Goal: Task Accomplishment & Management: Manage account settings

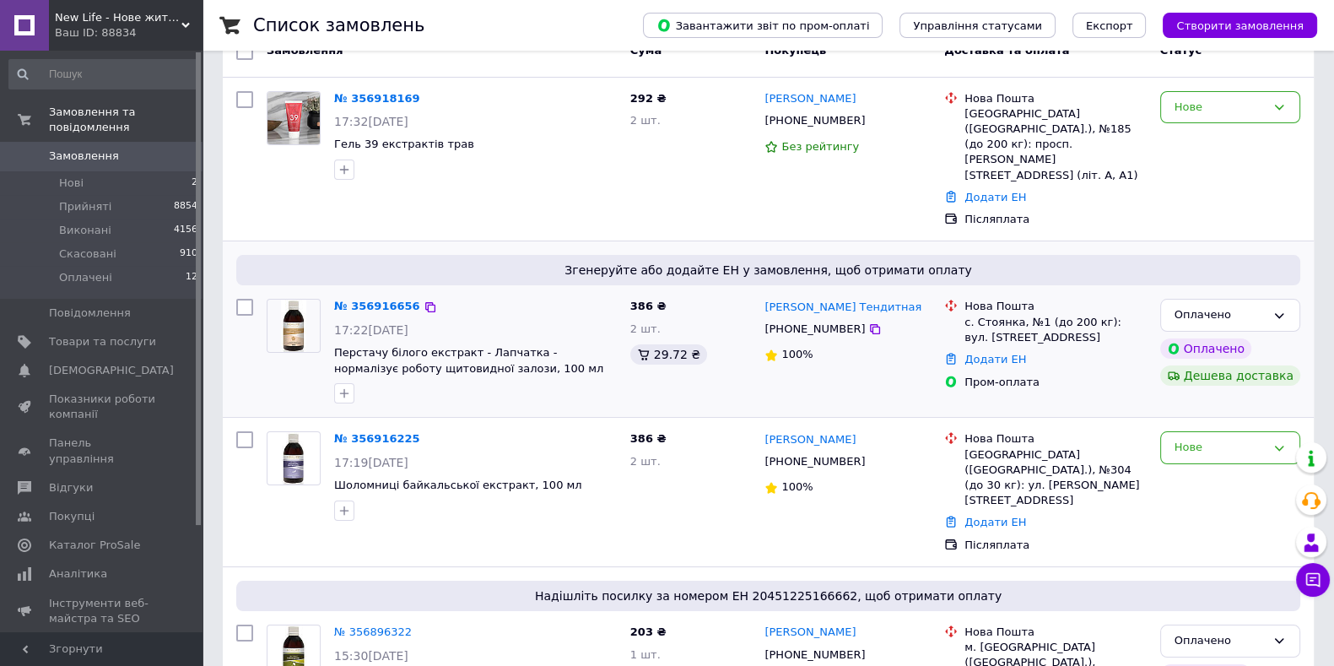
scroll to position [210, 0]
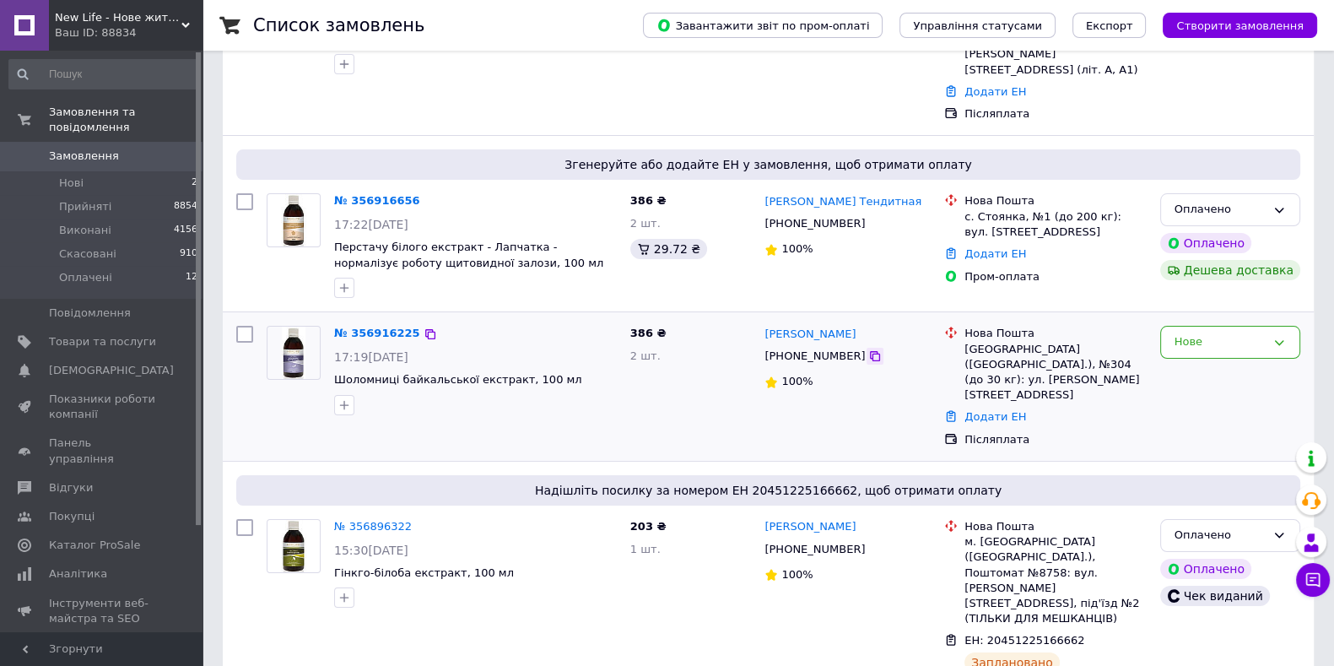
click at [870, 351] on icon at bounding box center [875, 356] width 10 height 10
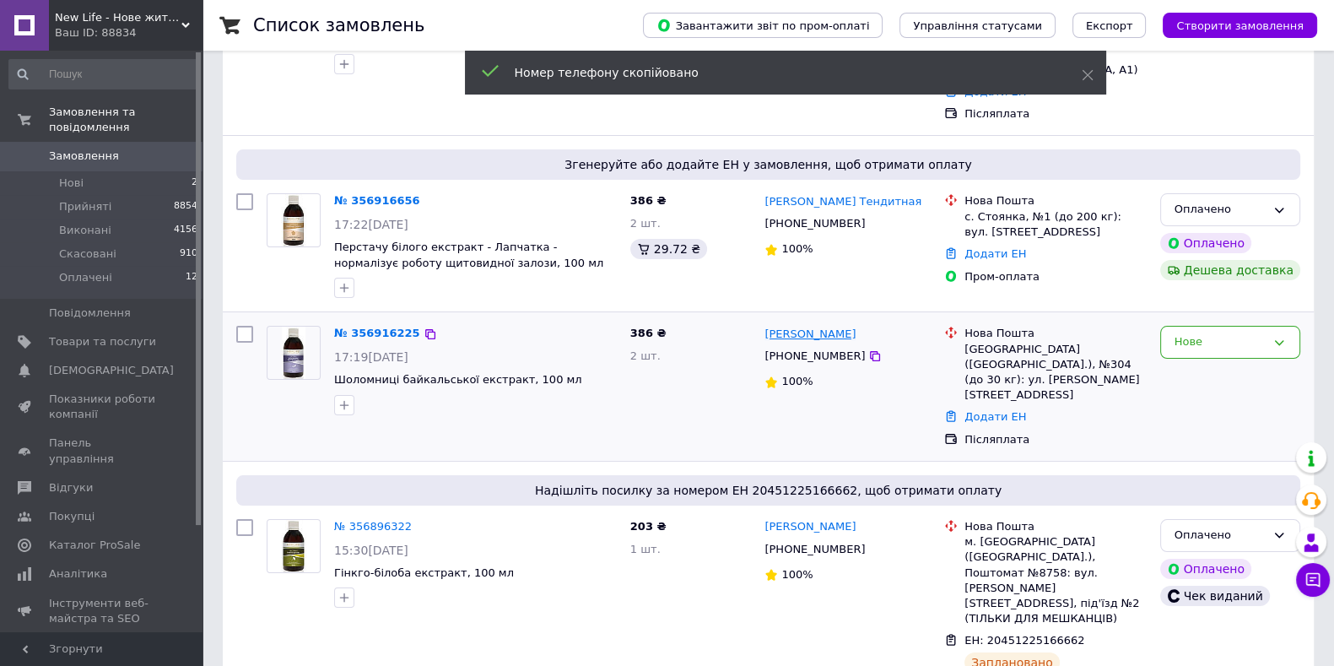
click at [802, 326] on link "[PERSON_NAME]" at bounding box center [809, 334] width 91 height 16
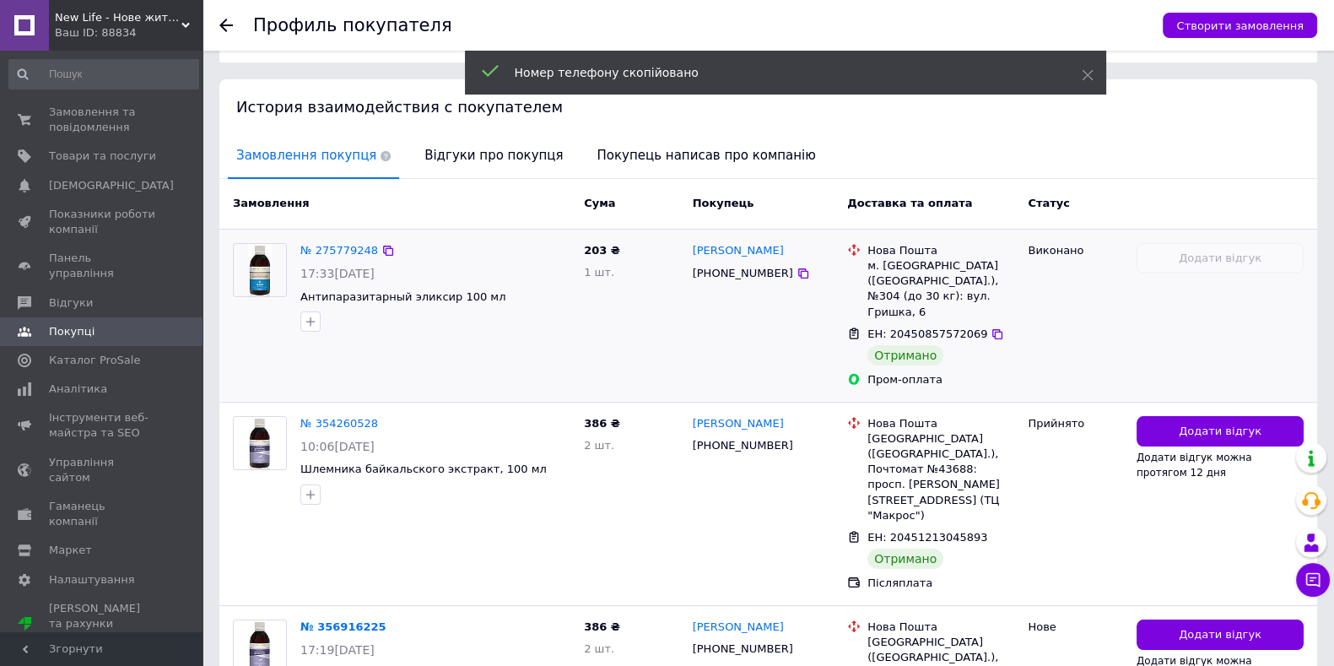
scroll to position [366, 0]
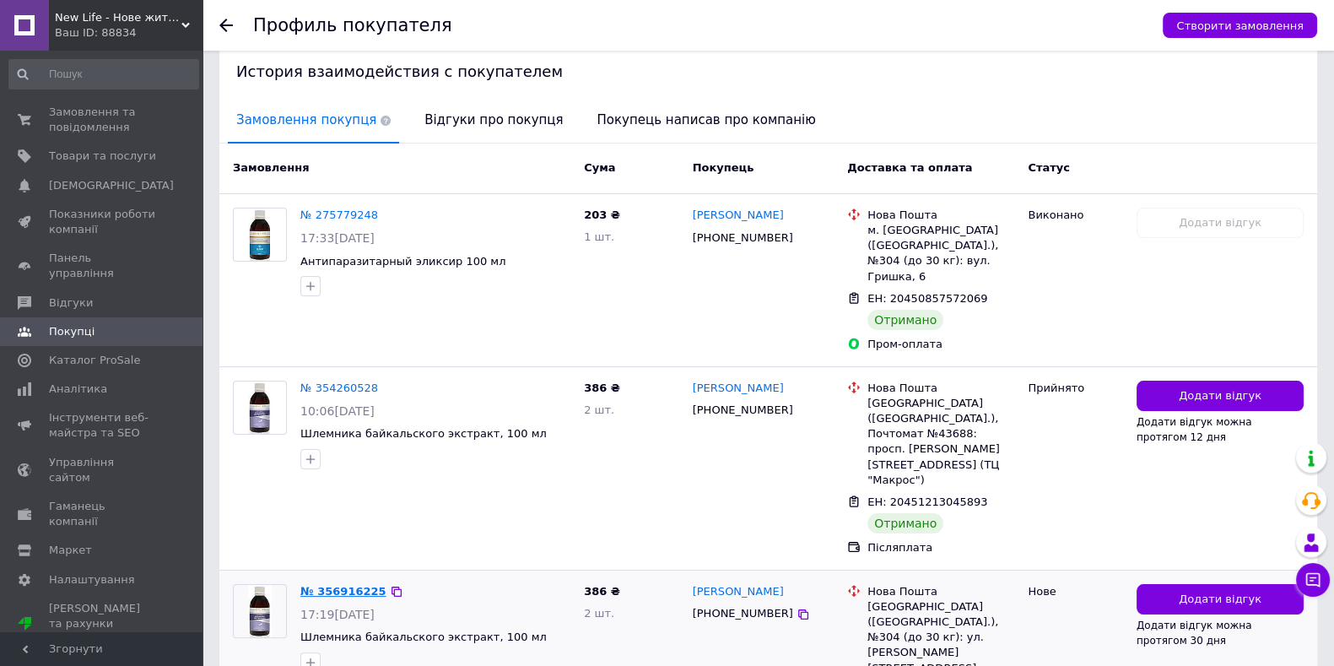
click at [331, 585] on link "№ 356916225" at bounding box center [343, 591] width 86 height 13
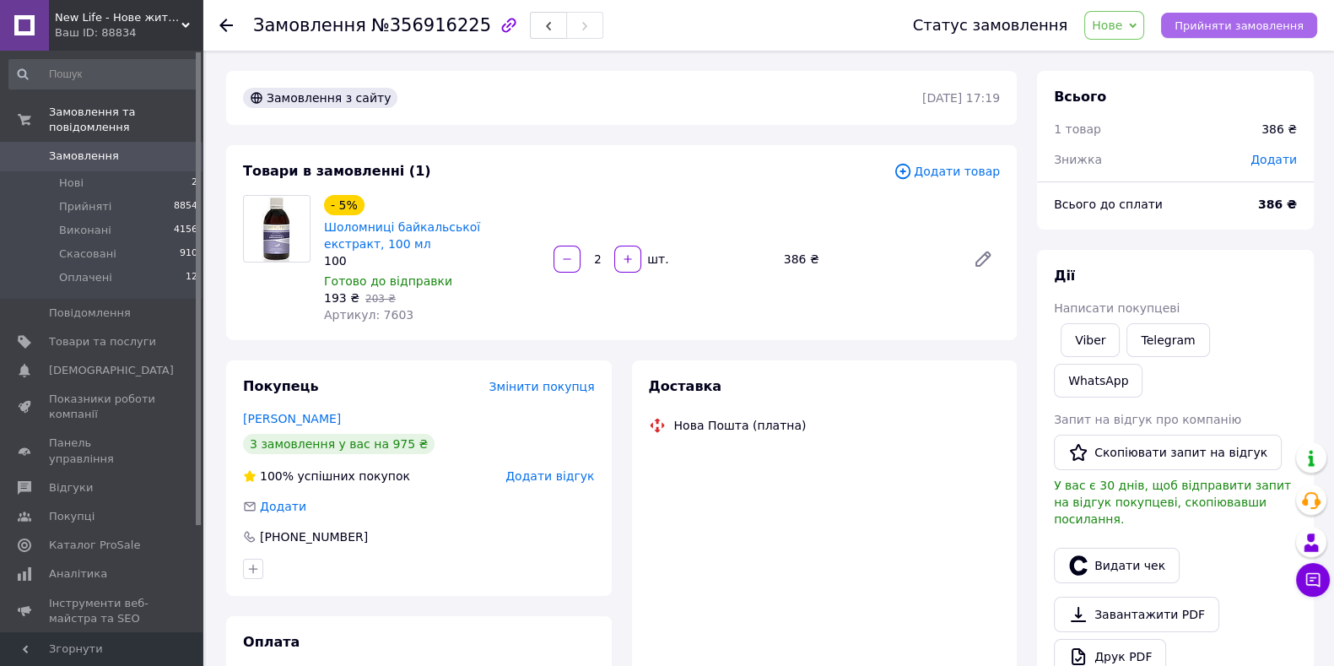
click at [1254, 27] on span "Прийняти замовлення" at bounding box center [1238, 25] width 129 height 13
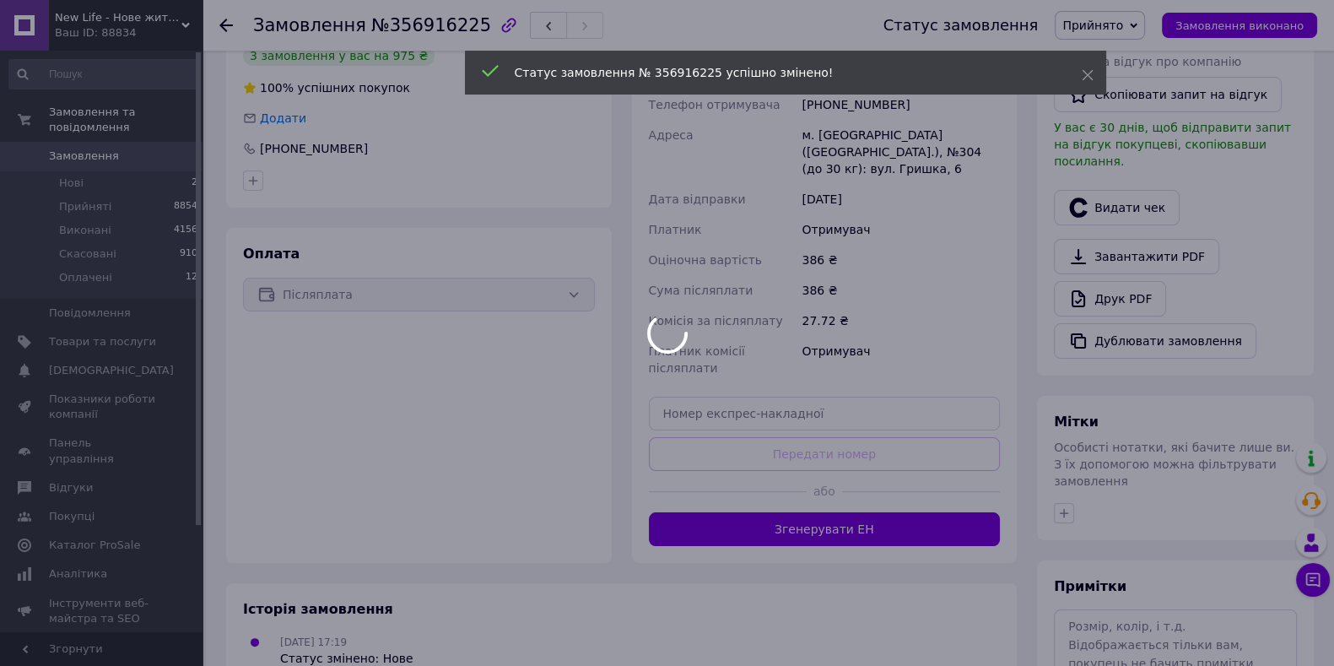
scroll to position [421, 0]
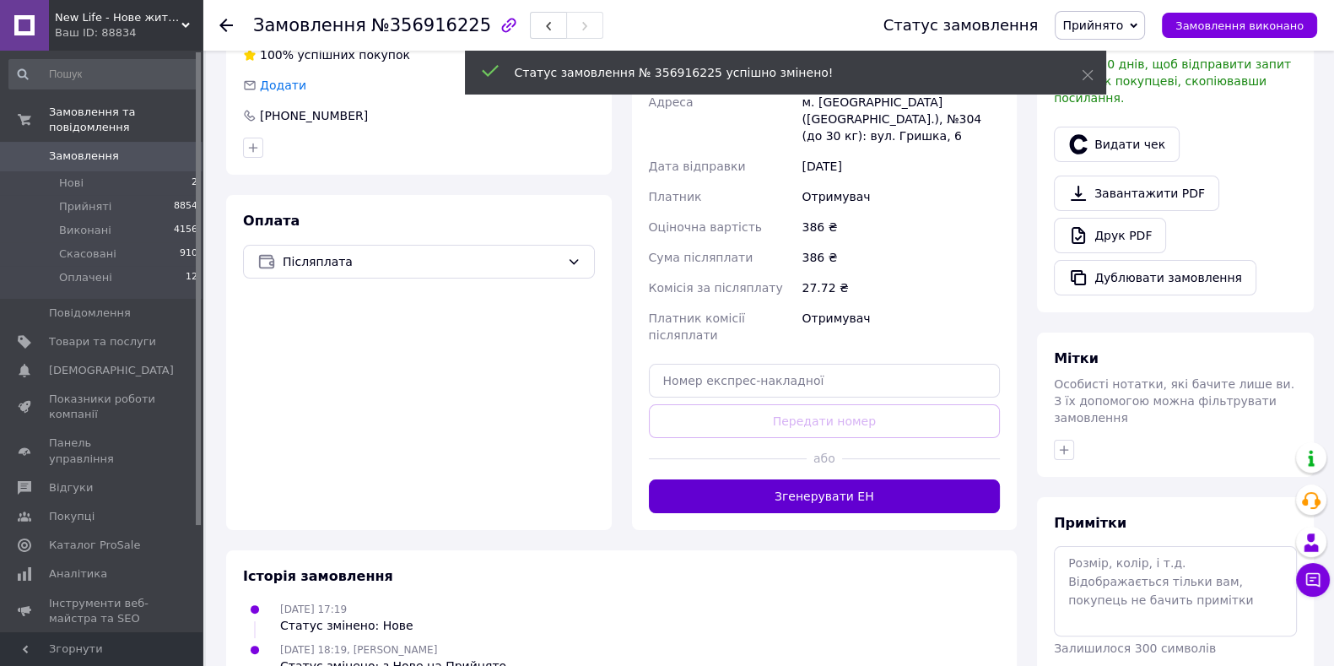
click at [862, 479] on button "Згенерувати ЕН" at bounding box center [825, 496] width 352 height 34
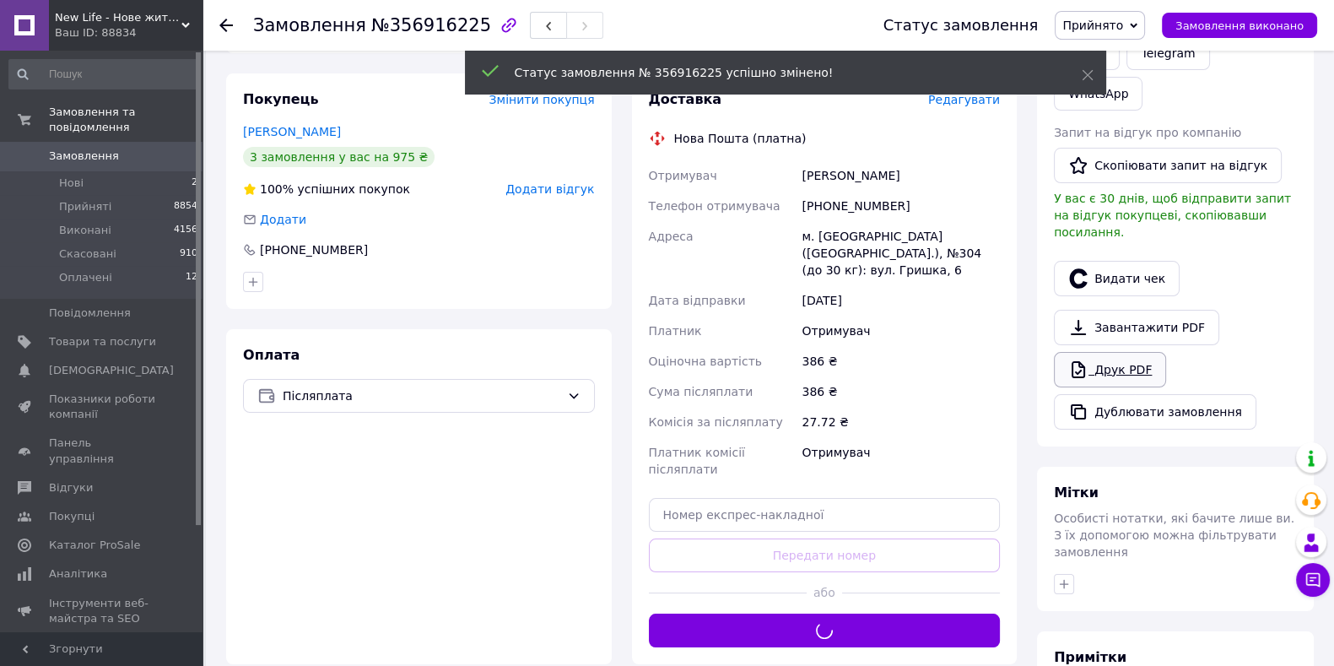
scroll to position [210, 0]
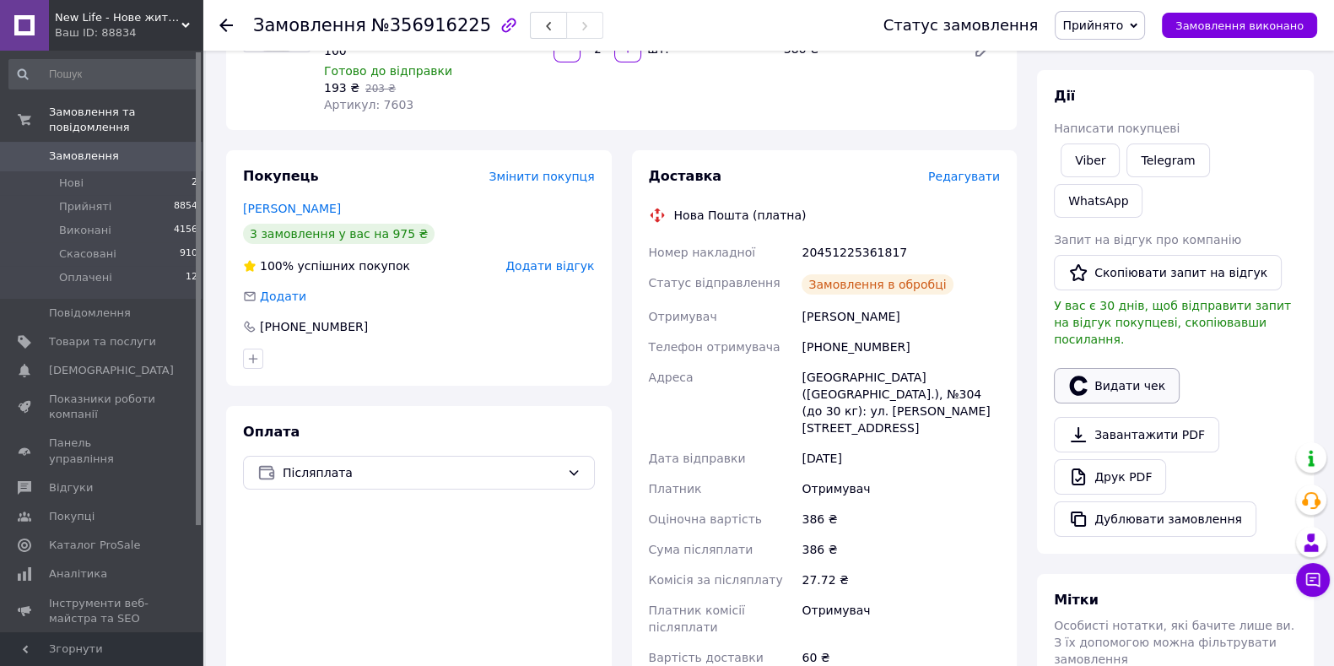
click at [1130, 368] on button "Видати чек" at bounding box center [1117, 385] width 126 height 35
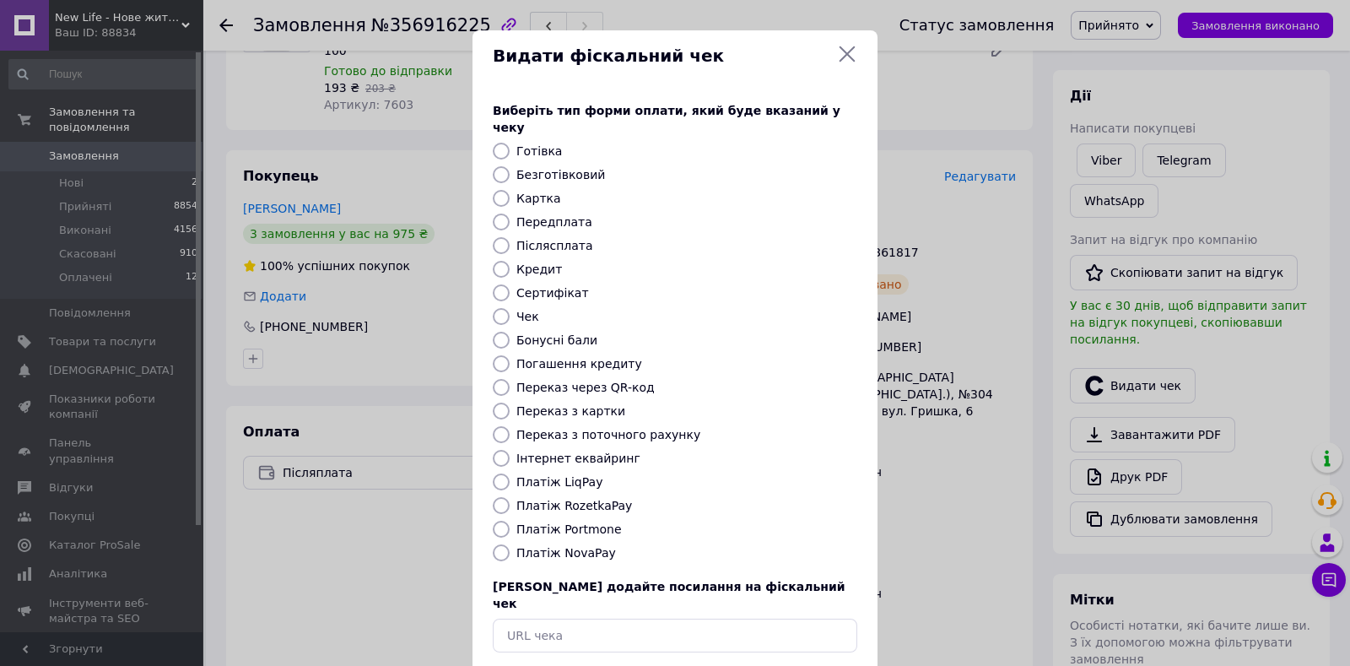
click at [553, 239] on label "Післясплата" at bounding box center [554, 245] width 77 height 13
click at [510, 237] on input "Післясплата" at bounding box center [501, 245] width 17 height 17
radio input "true"
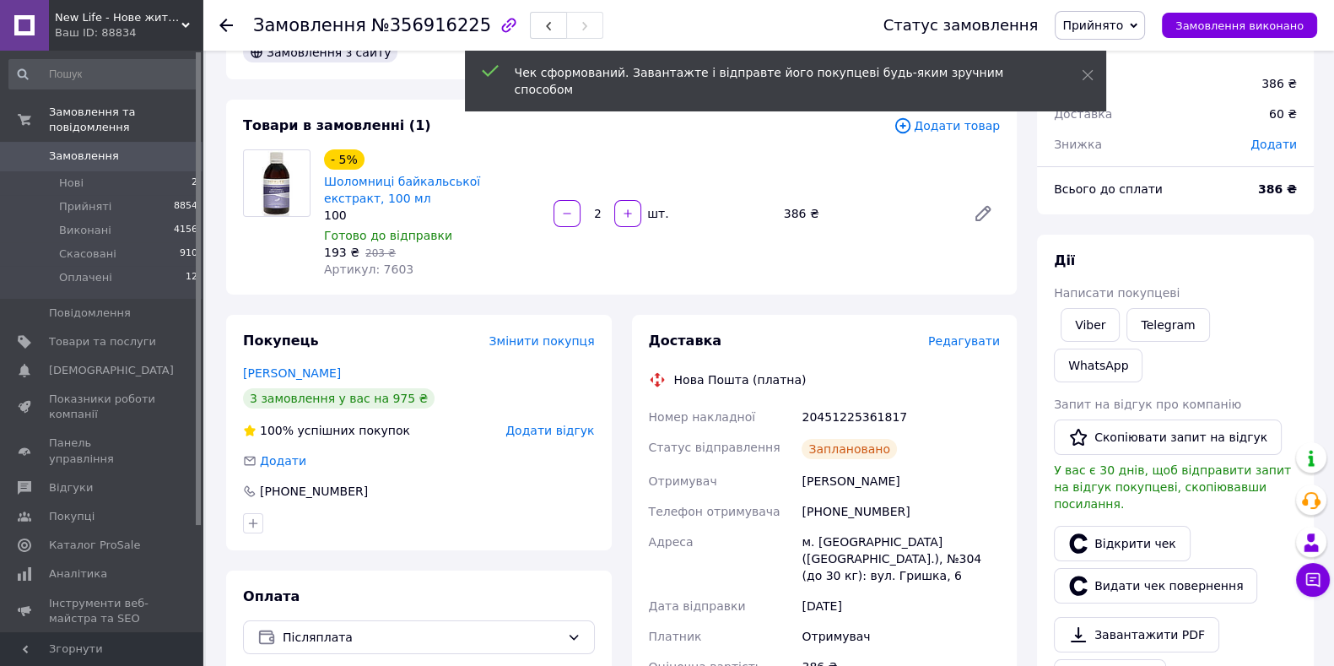
scroll to position [0, 0]
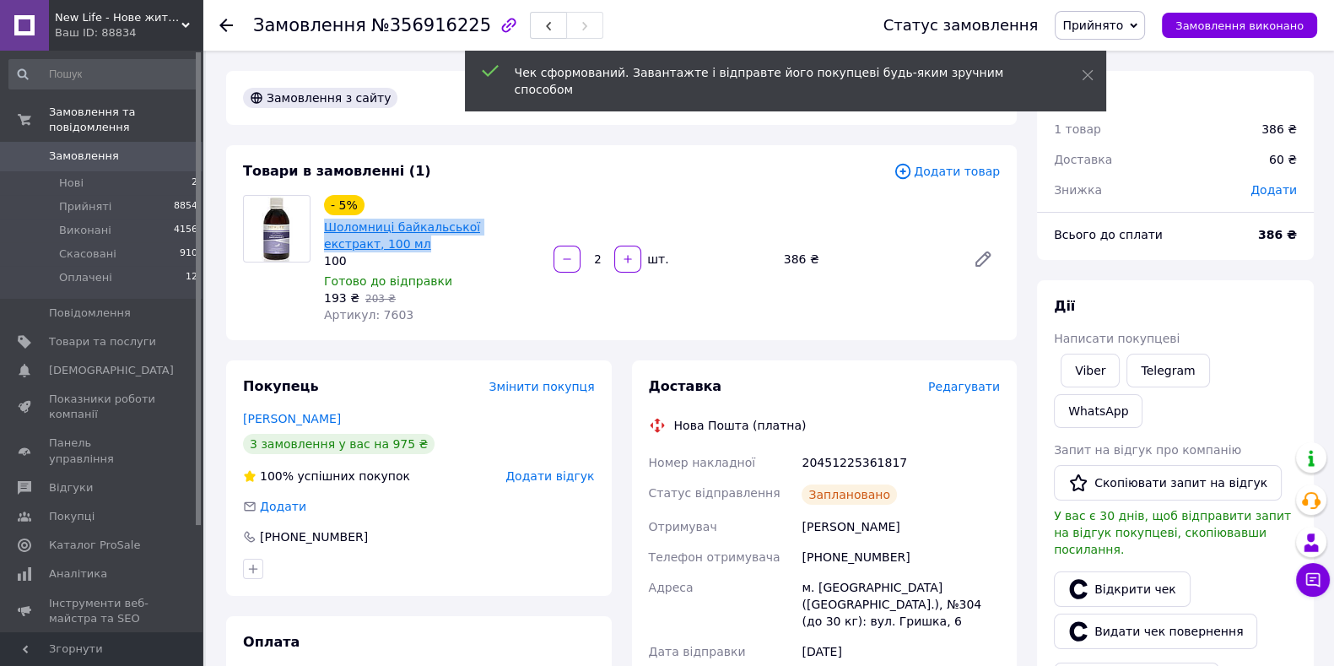
drag, startPoint x: 350, startPoint y: 241, endPoint x: 325, endPoint y: 228, distance: 28.7
click at [325, 228] on span "Шоломниці байкальської екстракт, 100 мл" at bounding box center [432, 235] width 216 height 34
copy link "Шоломниці байкальської екстракт, 100 мл"
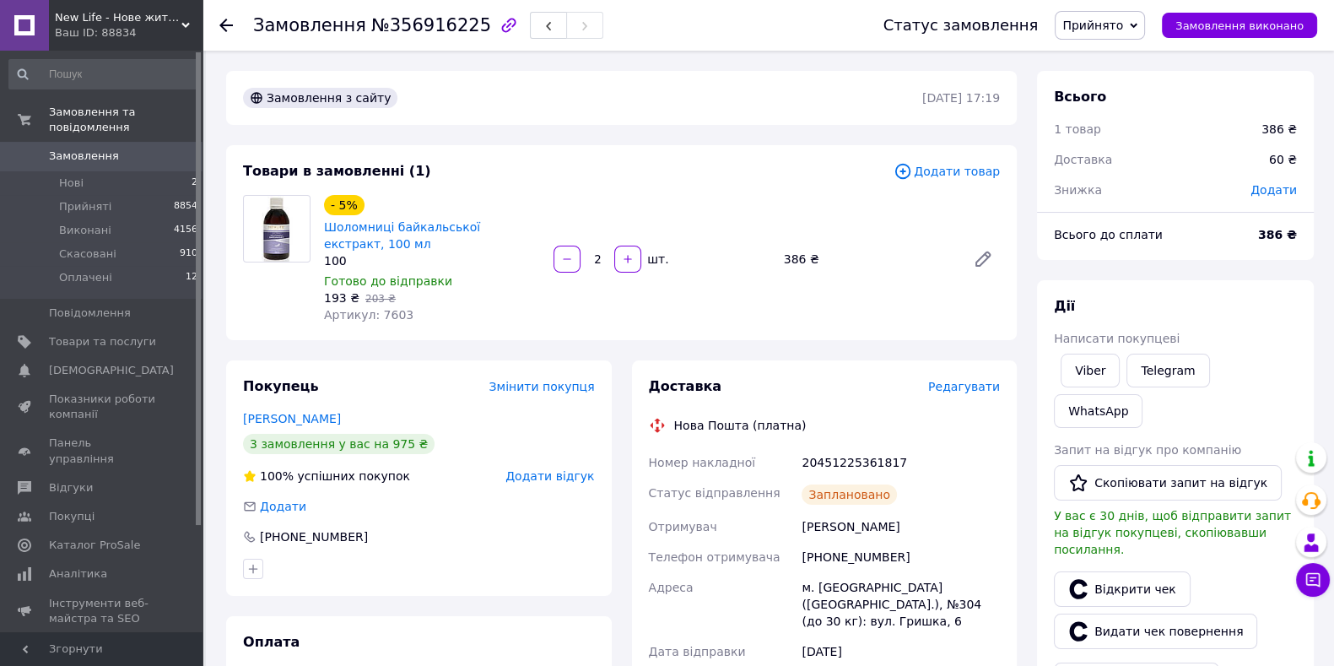
click at [869, 461] on div "20451225361817" at bounding box center [900, 462] width 205 height 30
copy div "20451225361817"
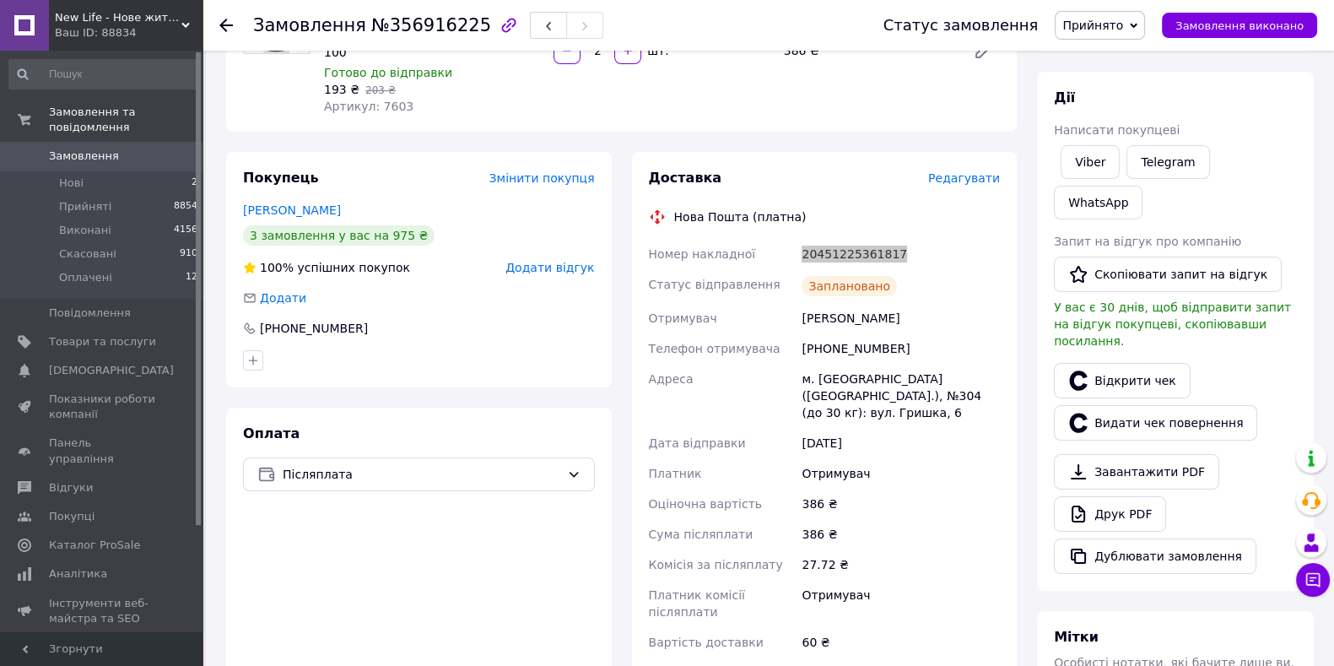
scroll to position [210, 0]
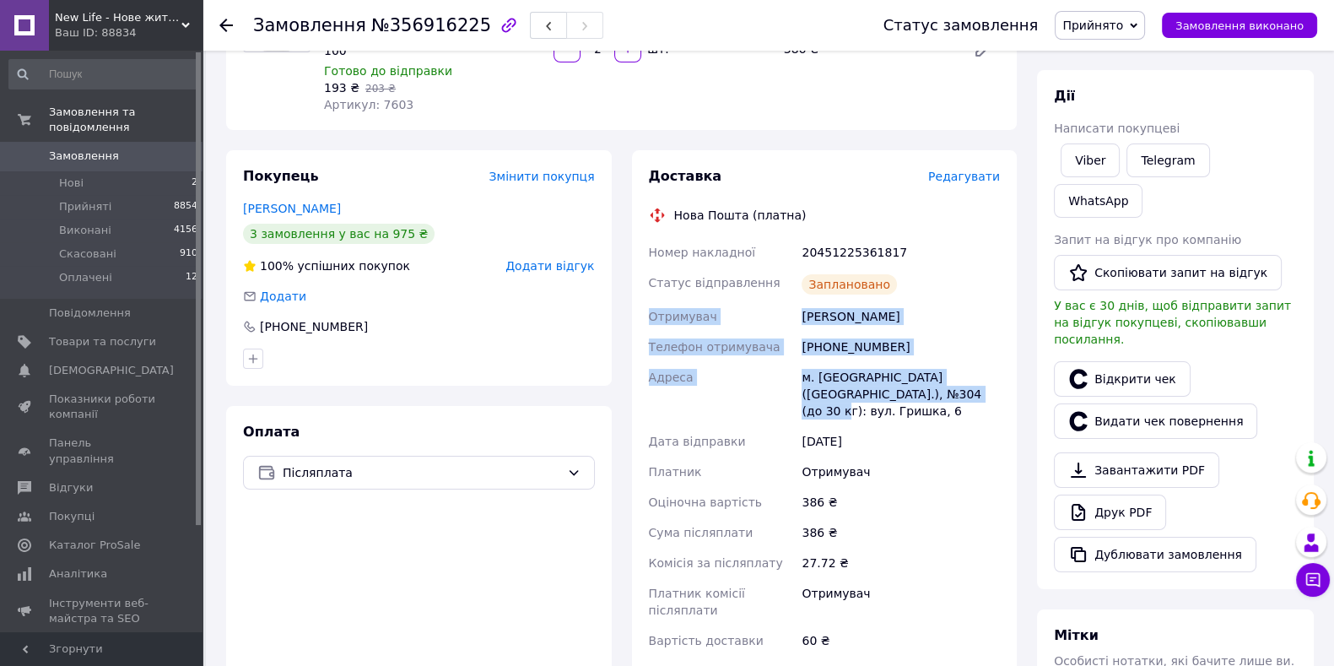
drag, startPoint x: 650, startPoint y: 317, endPoint x: 924, endPoint y: 390, distance: 282.8
click at [924, 390] on div "Номер накладної 20451225361817 Статус відправлення Заплановано Отримувач [PERSO…" at bounding box center [824, 446] width 359 height 418
copy div "Отримувач [PERSON_NAME] Телефон отримувача [PHONE_NUMBER] Адреса м. [GEOGRAPHIC…"
click at [96, 148] on span "Замовлення" at bounding box center [84, 155] width 70 height 15
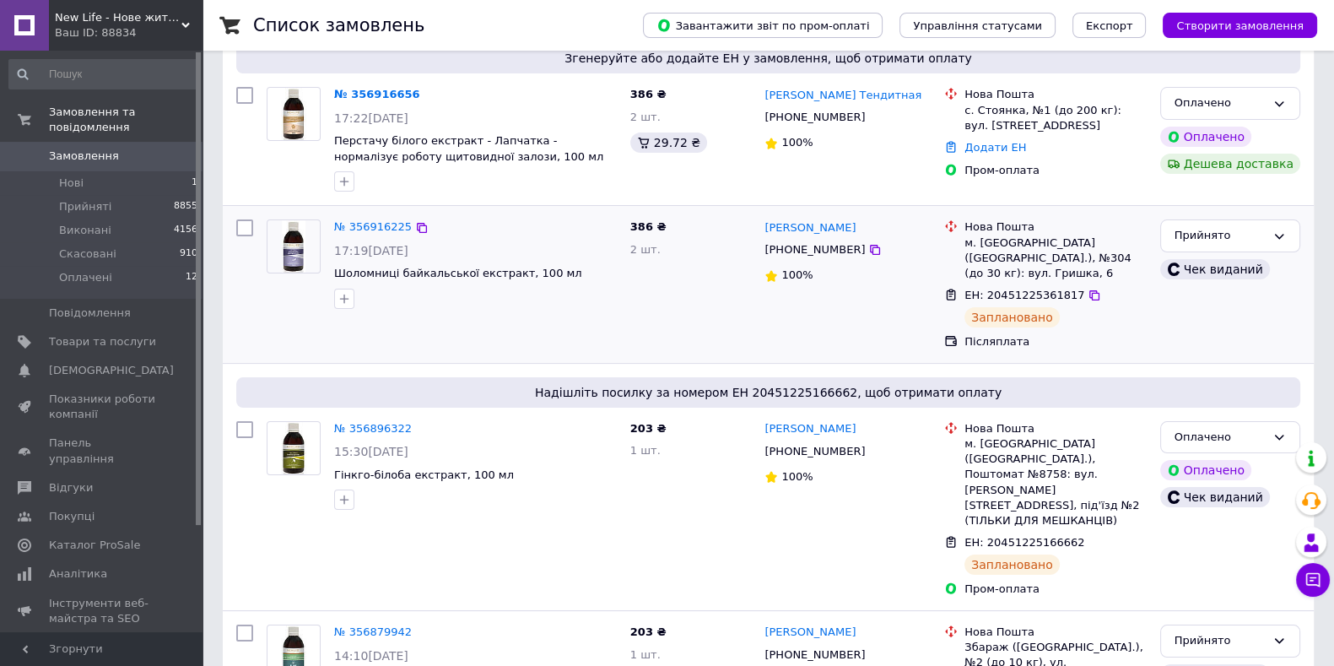
scroll to position [210, 0]
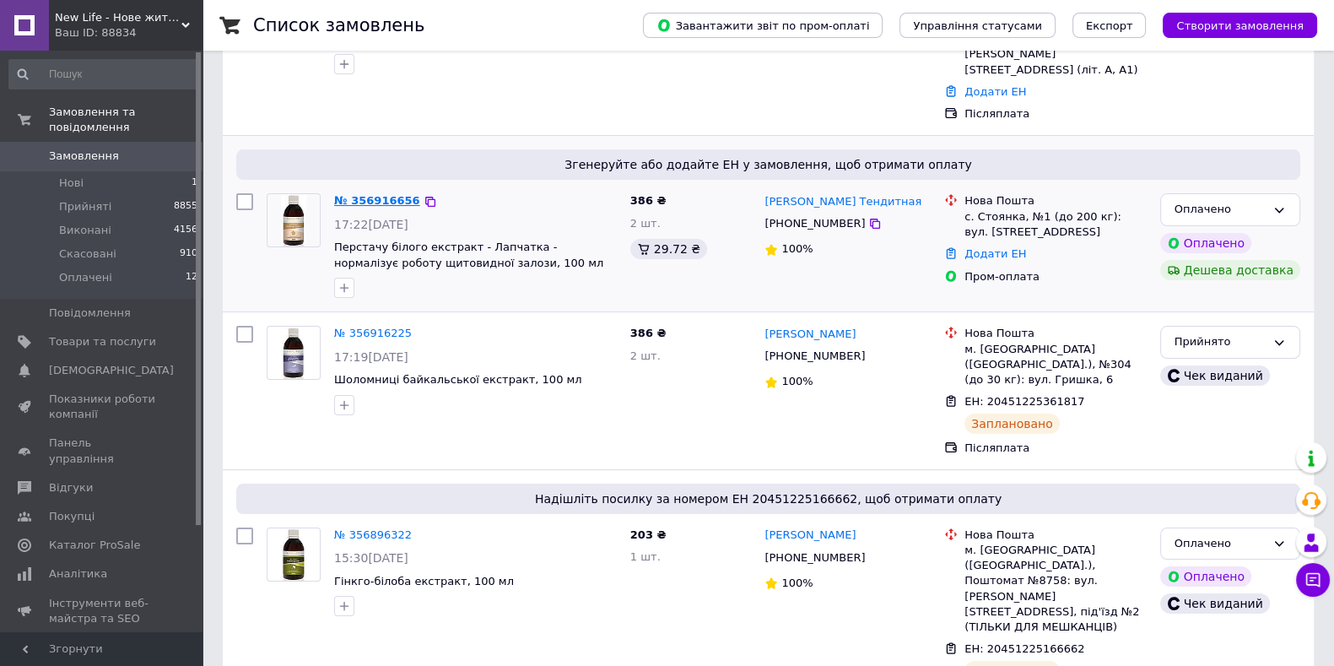
click at [372, 194] on link "№ 356916656" at bounding box center [377, 200] width 86 height 13
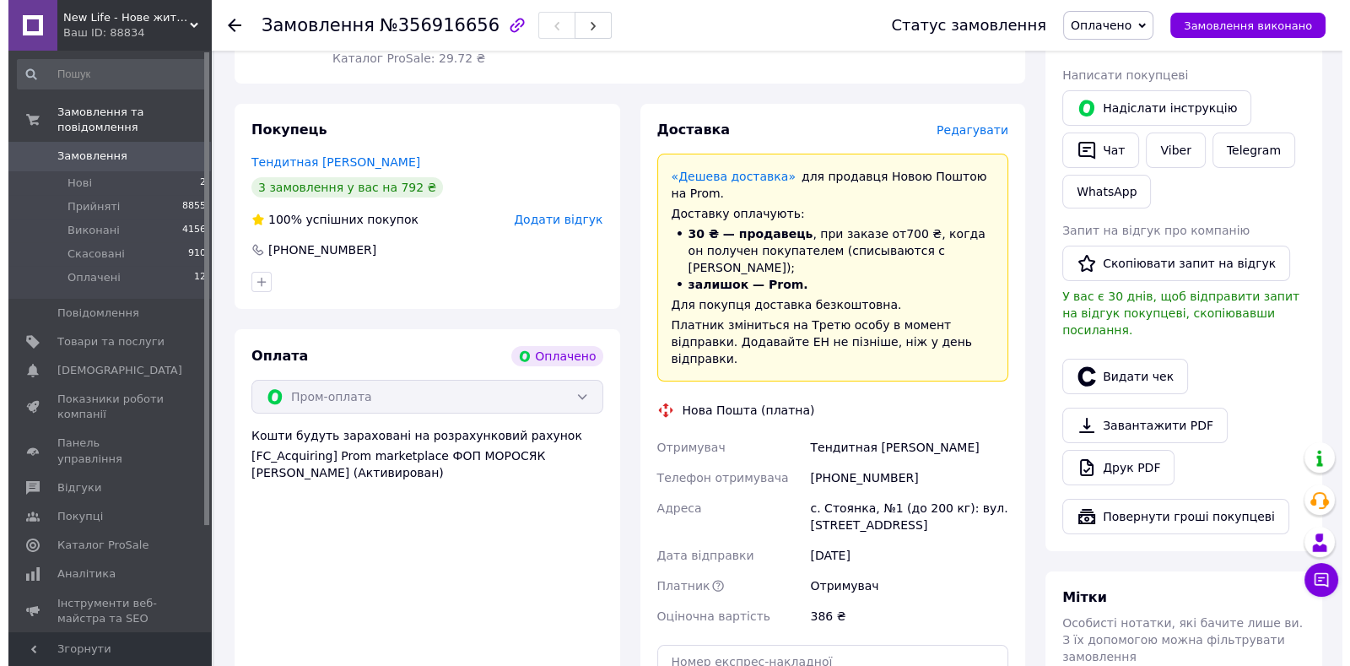
scroll to position [527, 0]
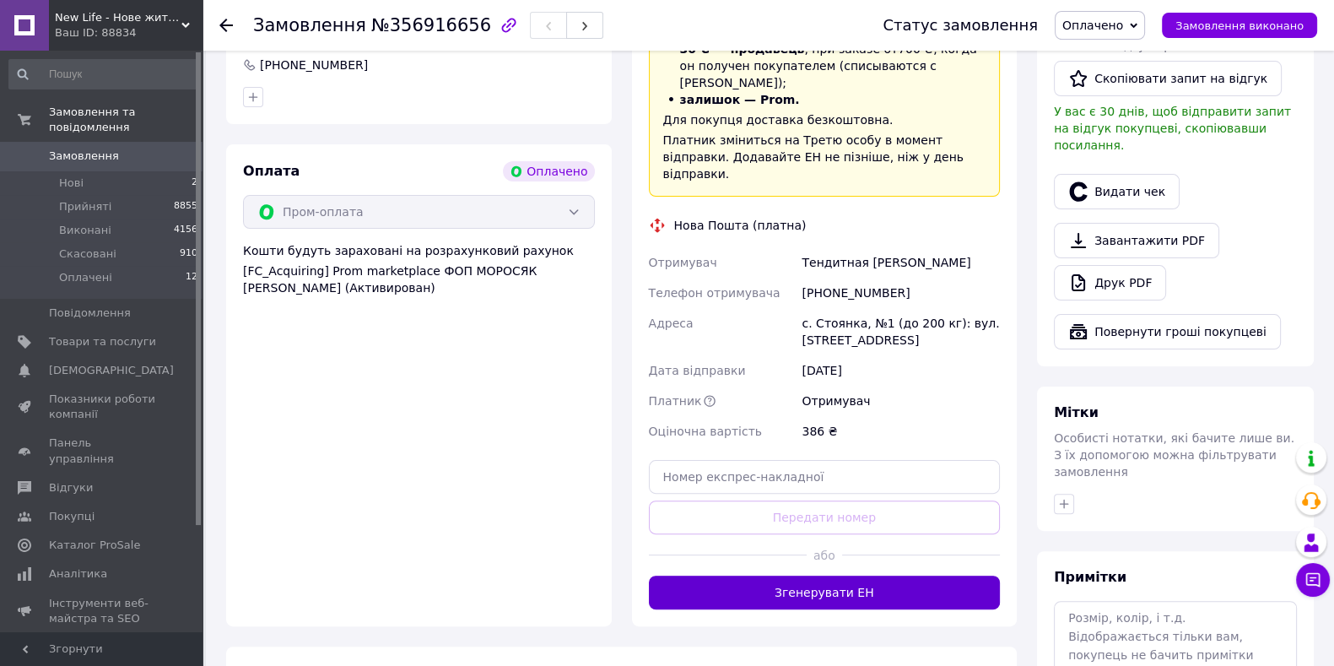
click at [886, 575] on button "Згенерувати ЕН" at bounding box center [825, 592] width 352 height 34
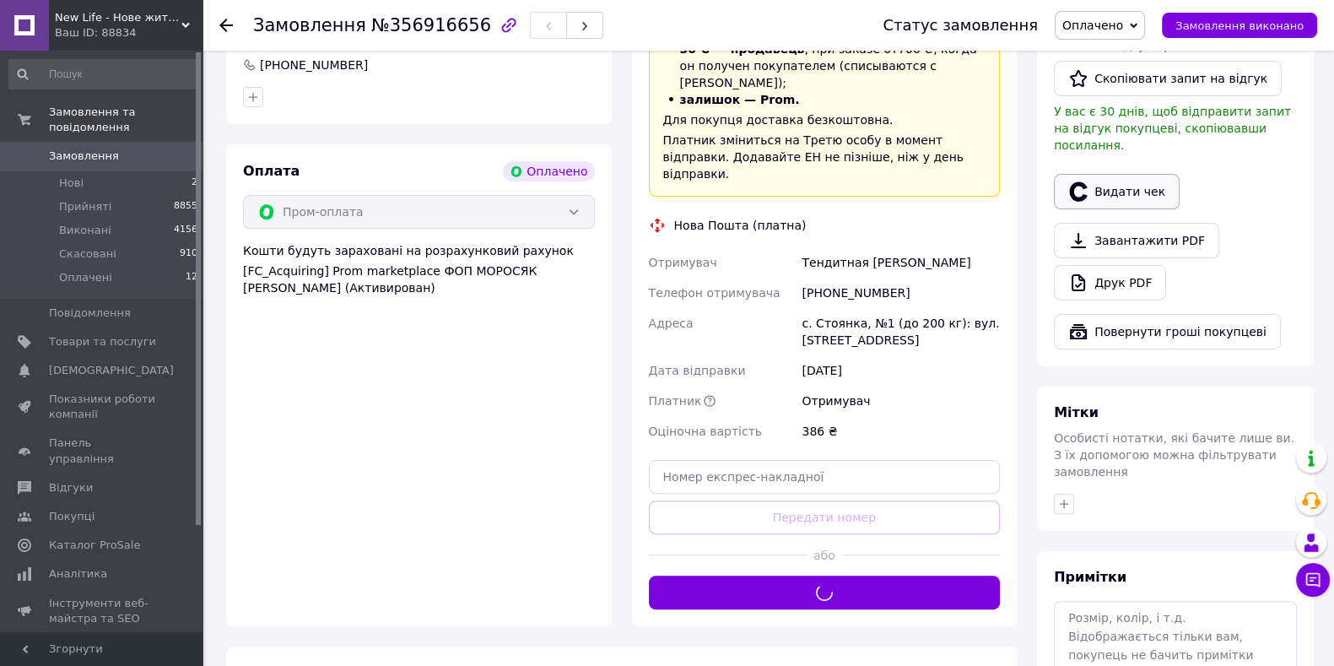
click at [1135, 174] on button "Видати чек" at bounding box center [1117, 191] width 126 height 35
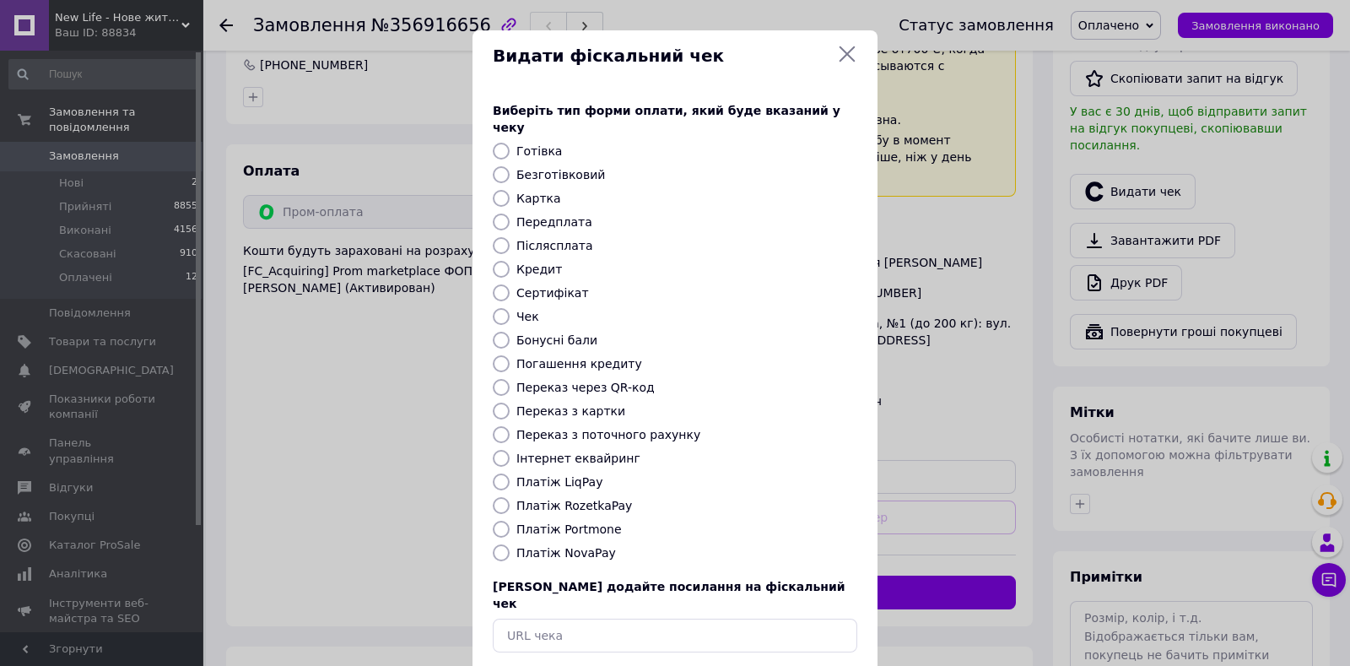
click at [586, 499] on label "Платіж RozetkaPay" at bounding box center [574, 505] width 116 height 13
click at [510, 497] on input "Платіж RozetkaPay" at bounding box center [501, 505] width 17 height 17
radio input "true"
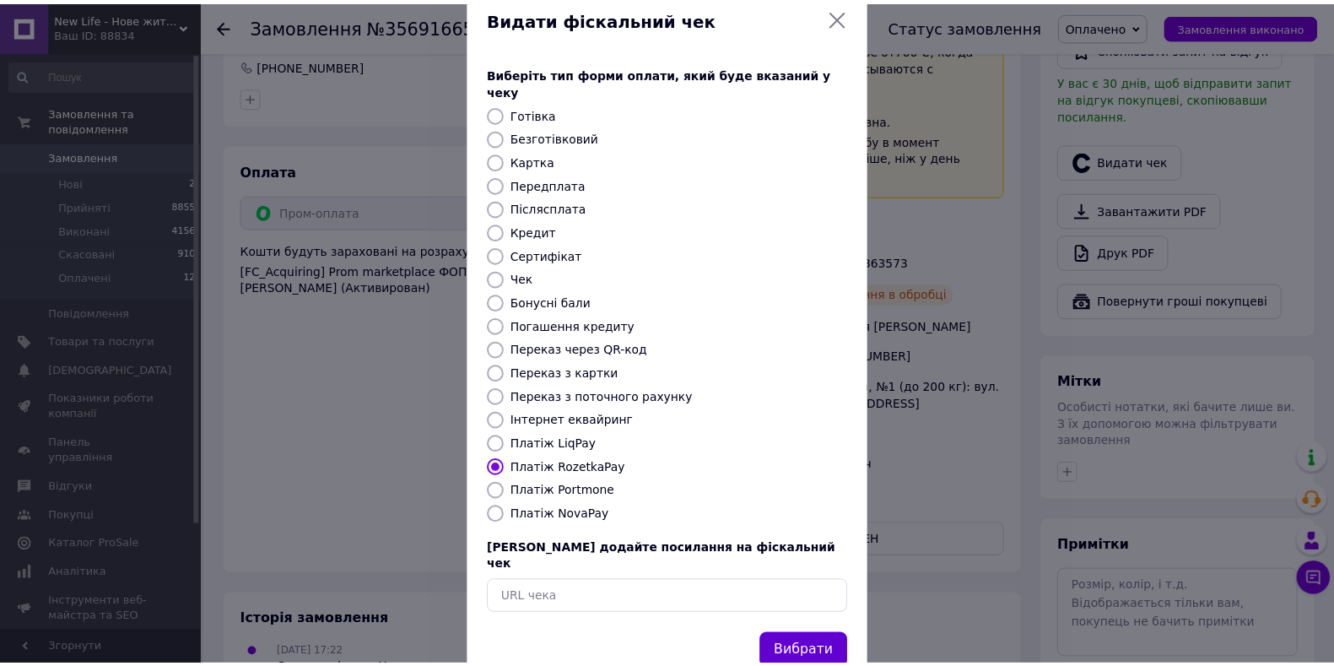
scroll to position [58, 0]
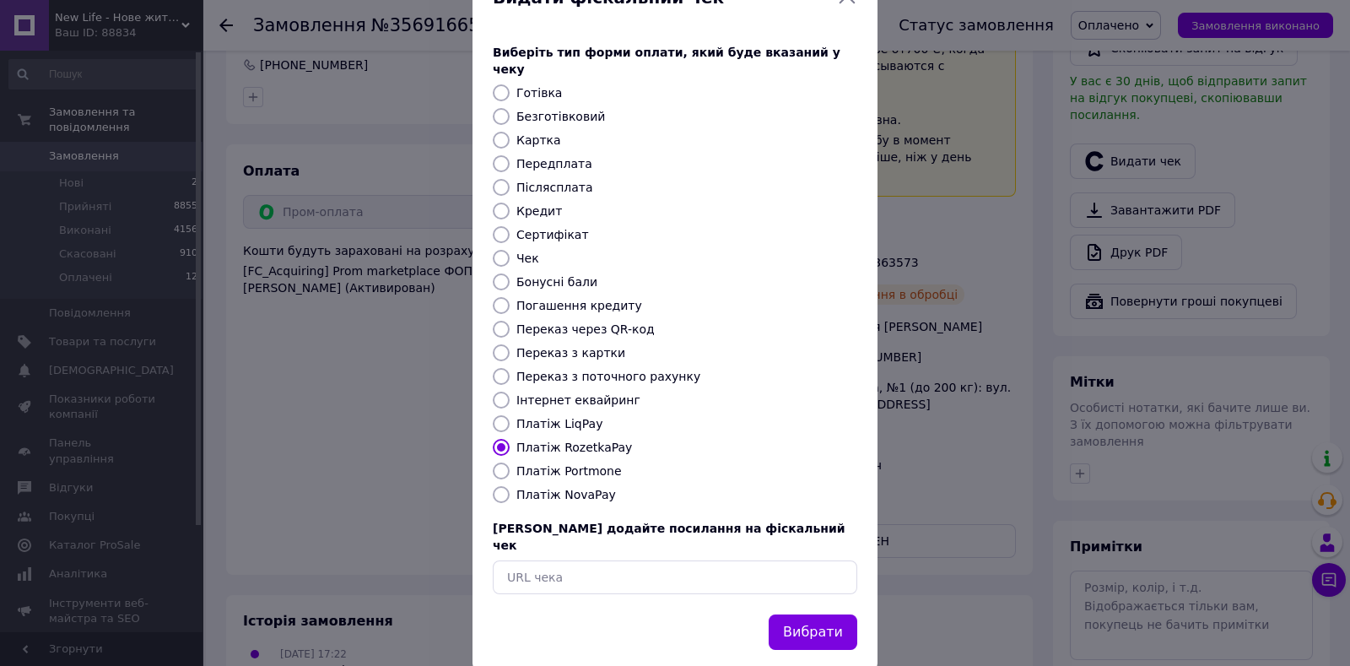
click at [812, 614] on button "Вибрати" at bounding box center [813, 632] width 89 height 36
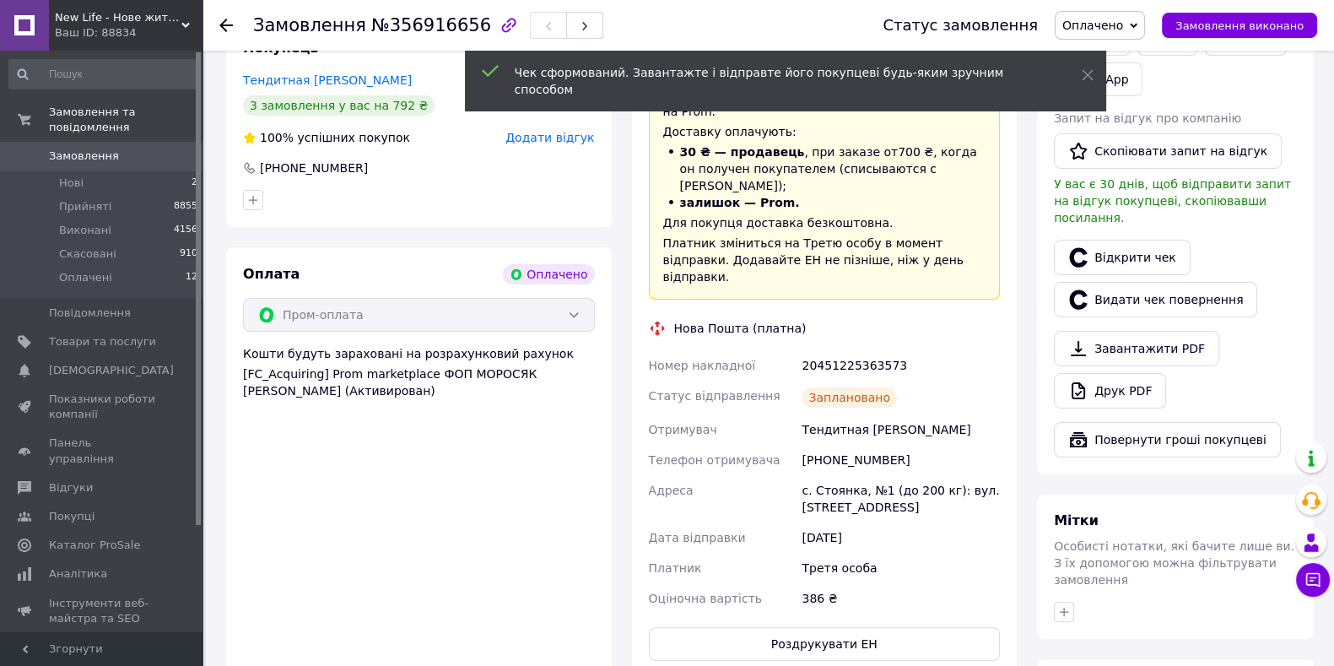
scroll to position [0, 0]
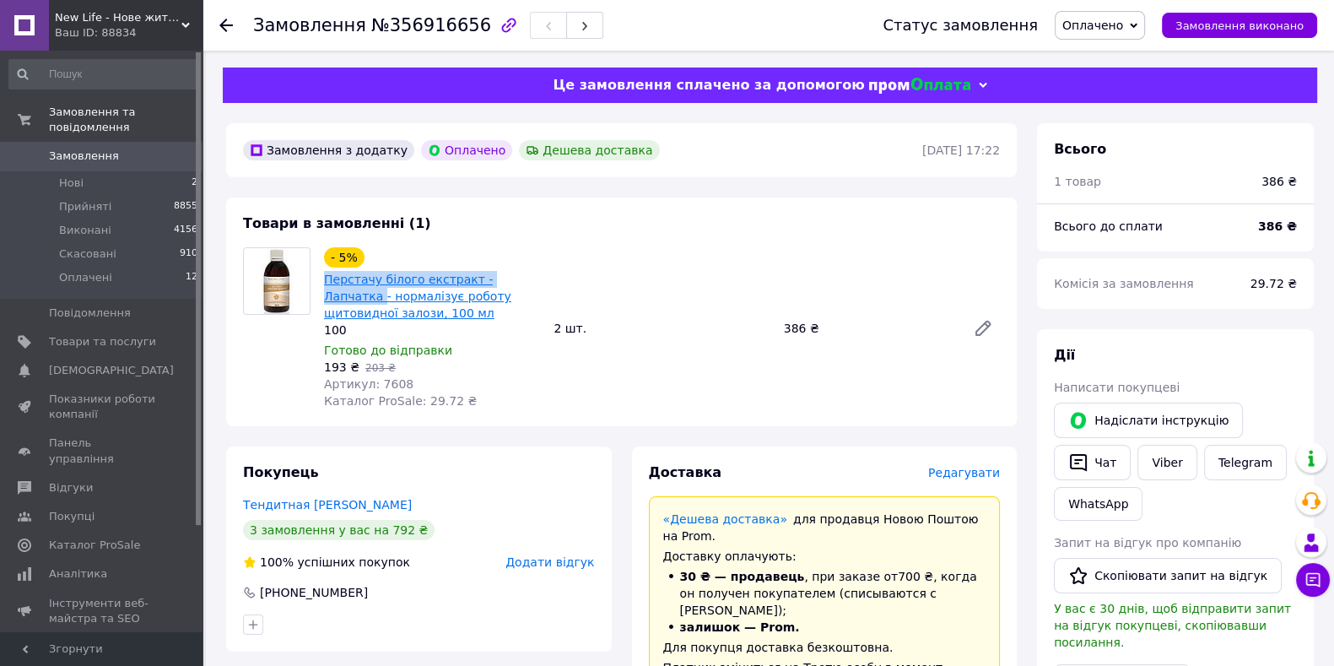
drag, startPoint x: 321, startPoint y: 280, endPoint x: 526, endPoint y: 280, distance: 205.0
click at [526, 280] on div "- 5% Перстачу білого екстракт - Лапчатка - нормалізує роботу щитовидної залози,…" at bounding box center [431, 328] width 229 height 169
copy link "Перстачу білого екстракт - Лапчатка"
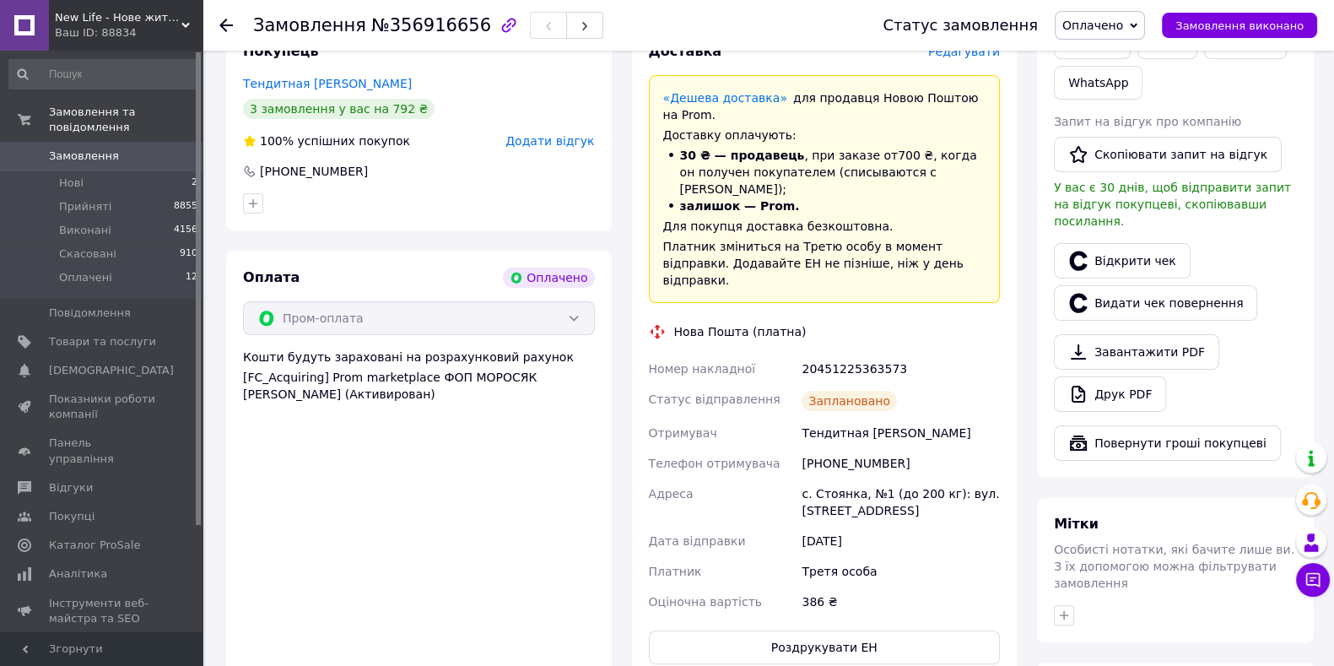
scroll to position [633, 0]
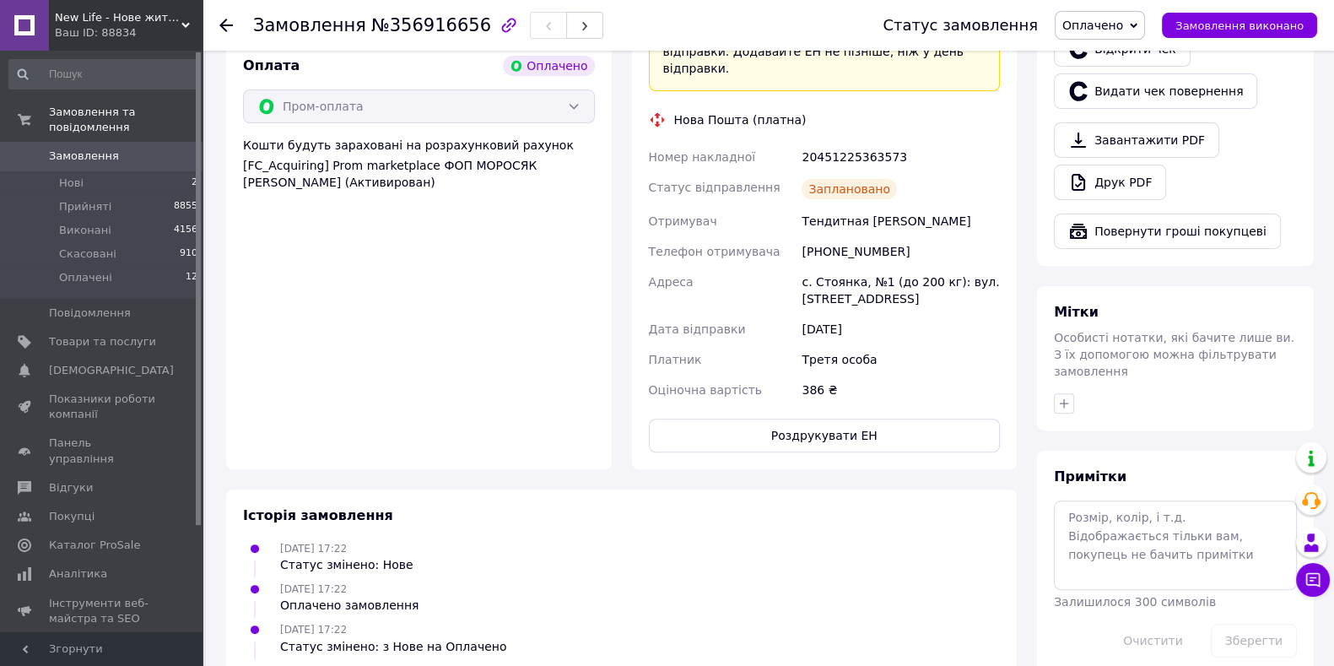
click at [870, 142] on div "20451225363573" at bounding box center [900, 157] width 205 height 30
copy div "20451225363573"
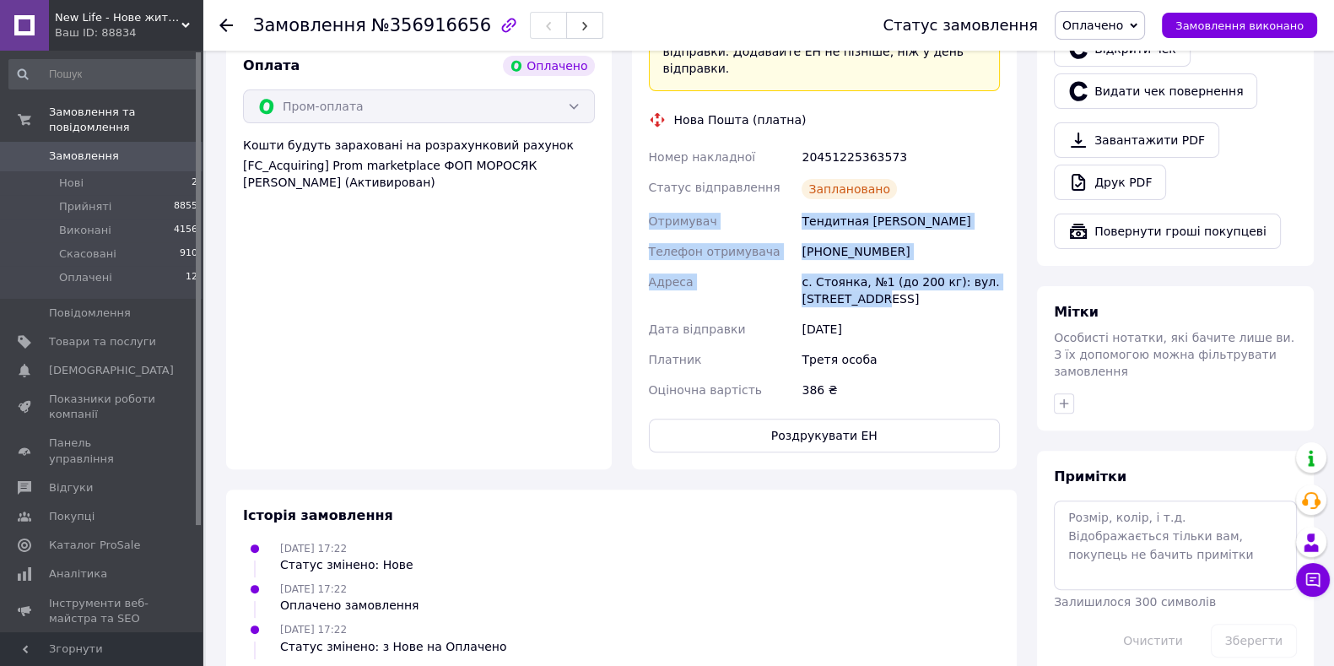
drag, startPoint x: 645, startPoint y: 184, endPoint x: 882, endPoint y: 267, distance: 251.3
click at [882, 267] on div "Номер накладної 20451225363573 Статус відправлення Заплановано Отримувач Тендит…" at bounding box center [824, 273] width 359 height 263
copy div "Отримувач Тендитная [PERSON_NAME] Телефон отримувача [PHONE_NUMBER] Адреса с. С…"
click at [108, 148] on span "Замовлення" at bounding box center [84, 155] width 70 height 15
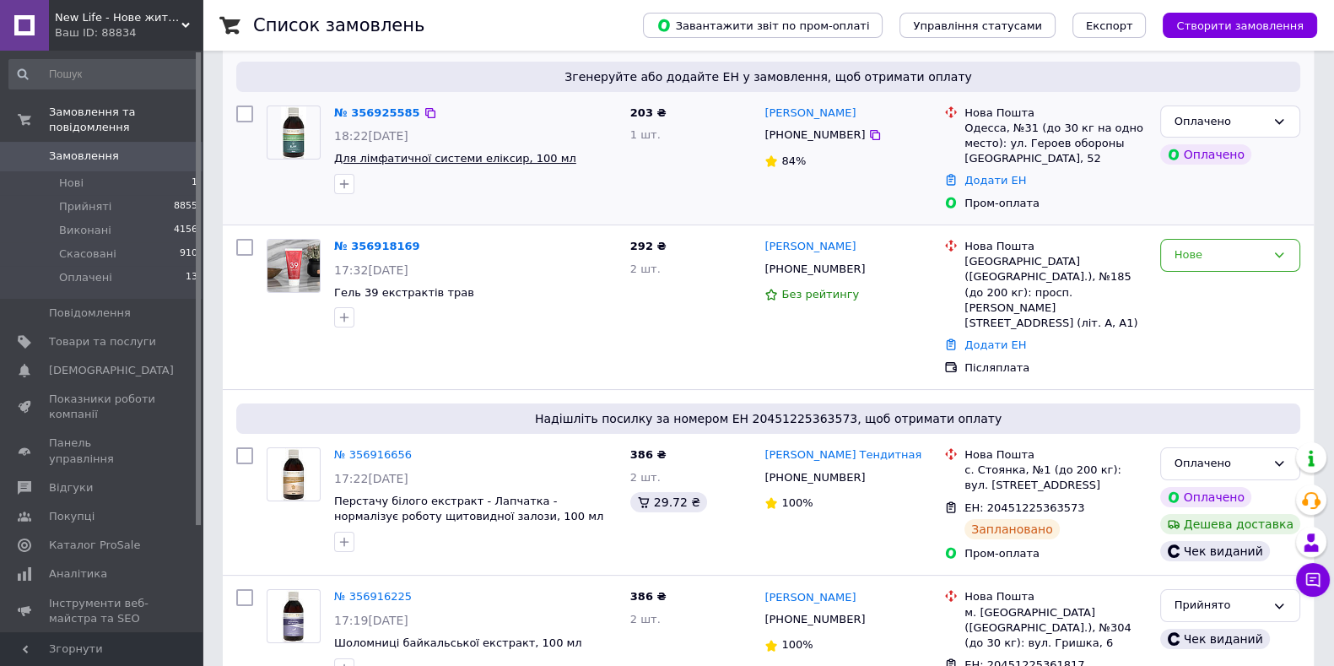
scroll to position [105, 0]
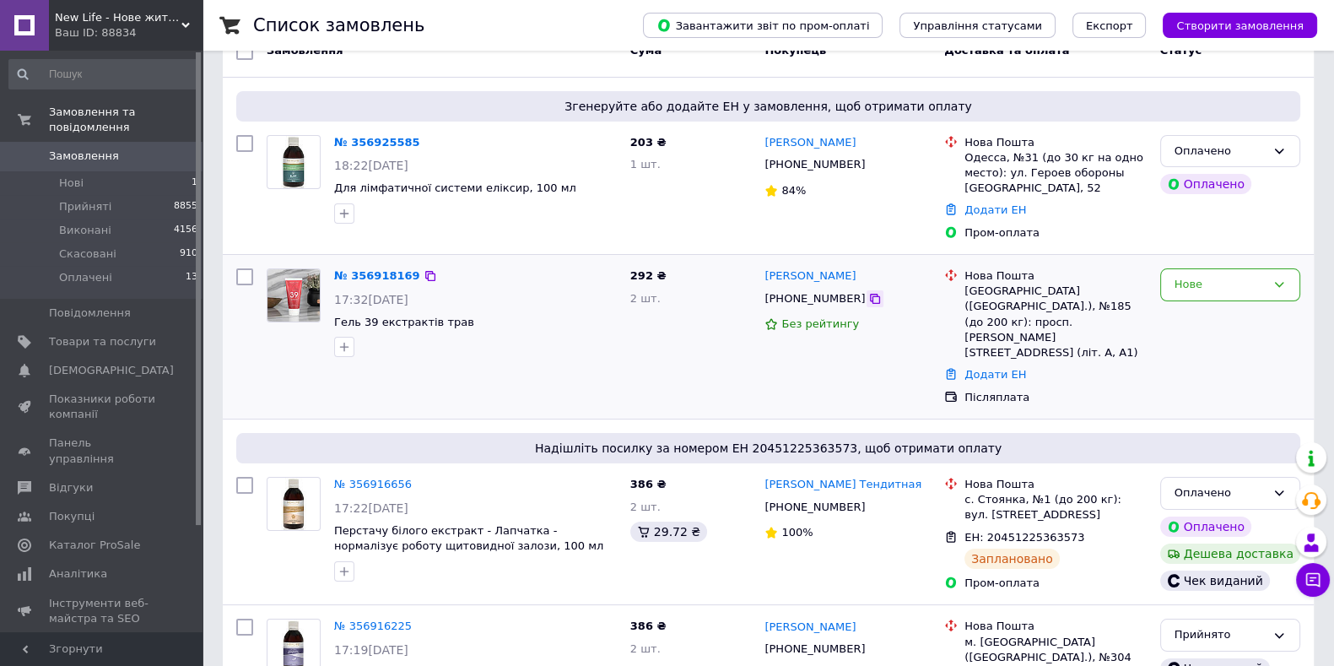
click at [868, 298] on icon at bounding box center [874, 298] width 13 height 13
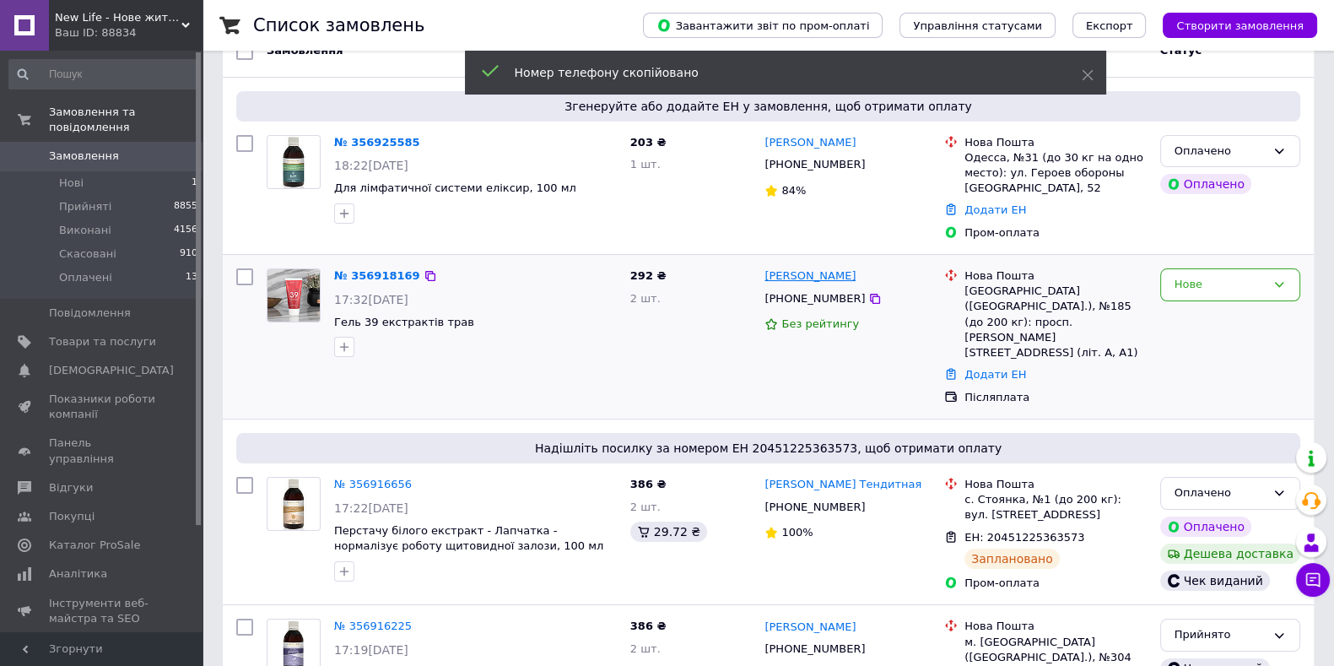
click at [830, 279] on link "[PERSON_NAME]" at bounding box center [809, 276] width 91 height 16
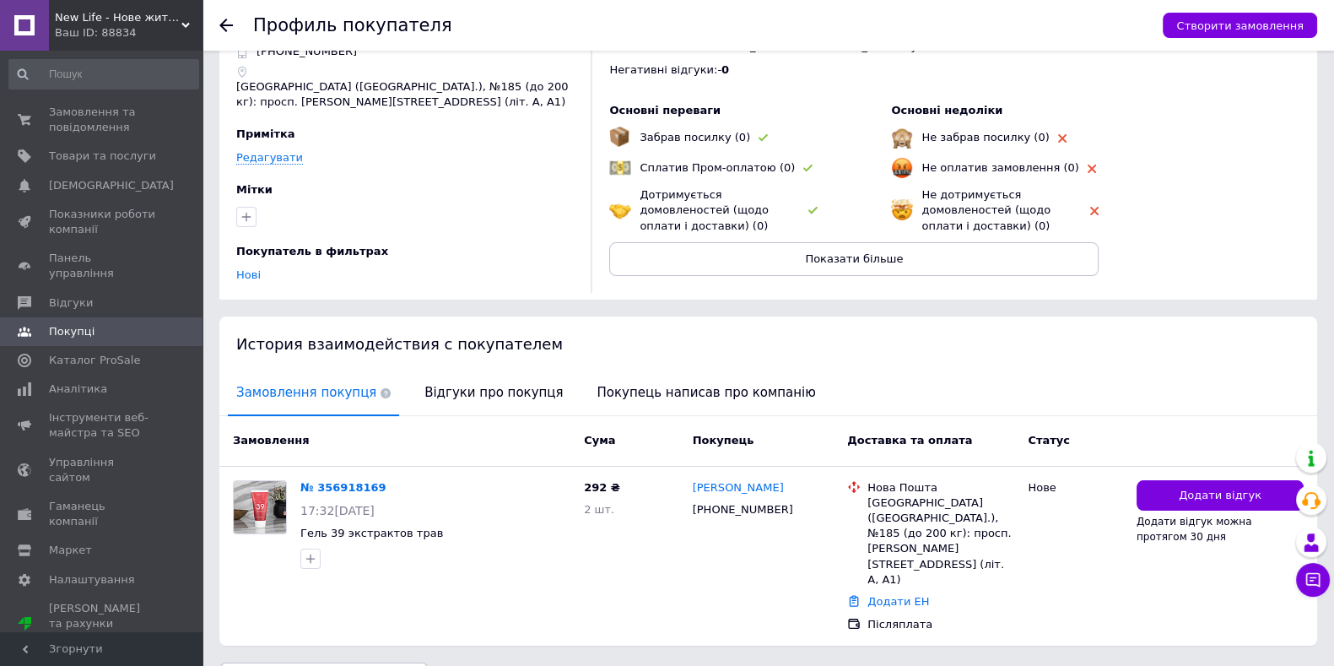
click at [477, 402] on span "Відгуки про покупця" at bounding box center [493, 392] width 155 height 43
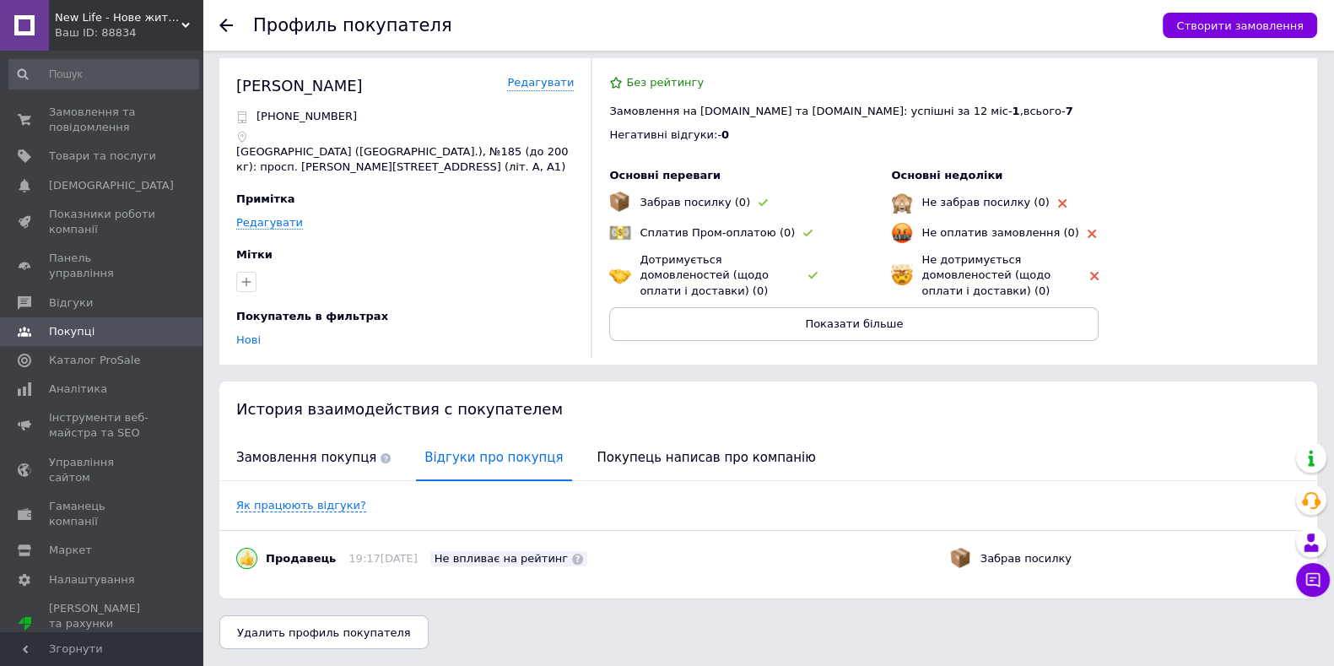
scroll to position [8, 0]
click at [301, 455] on span "Замовлення покупця" at bounding box center [313, 458] width 171 height 43
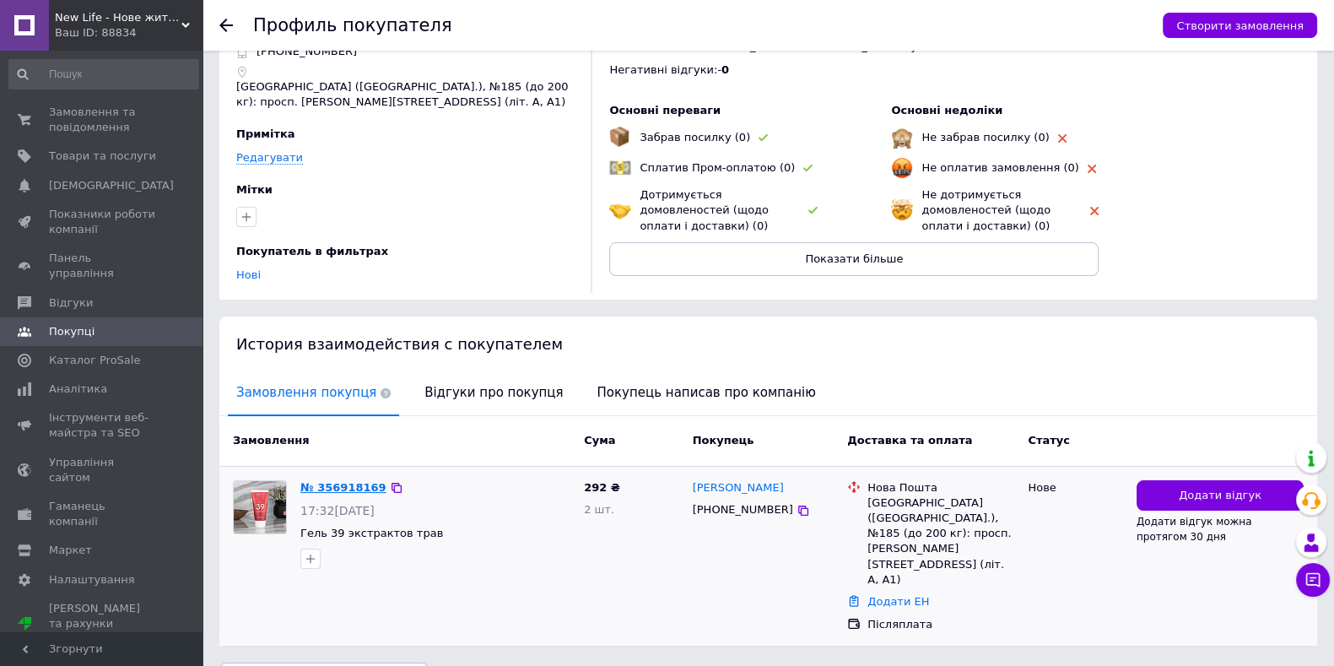
click at [348, 483] on link "№ 356918169" at bounding box center [343, 487] width 86 height 13
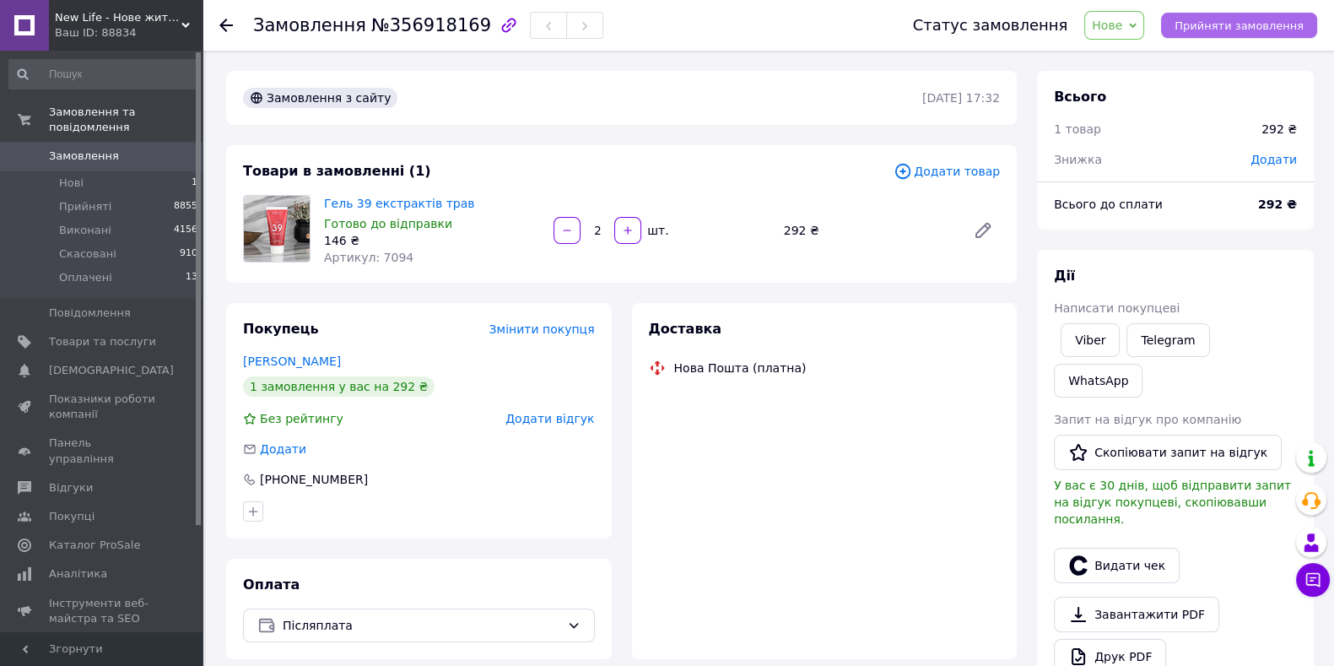
click at [1233, 19] on span "Прийняти замовлення" at bounding box center [1238, 25] width 129 height 13
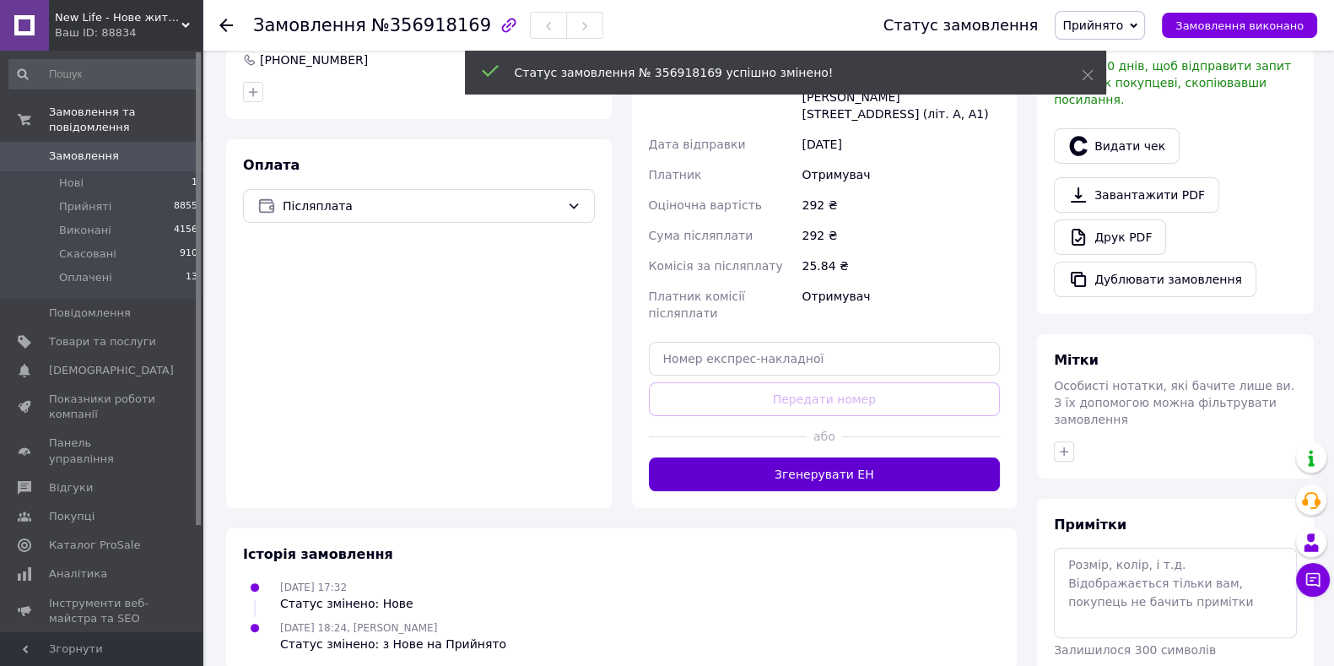
click at [864, 457] on button "Згенерувати ЕН" at bounding box center [825, 474] width 352 height 34
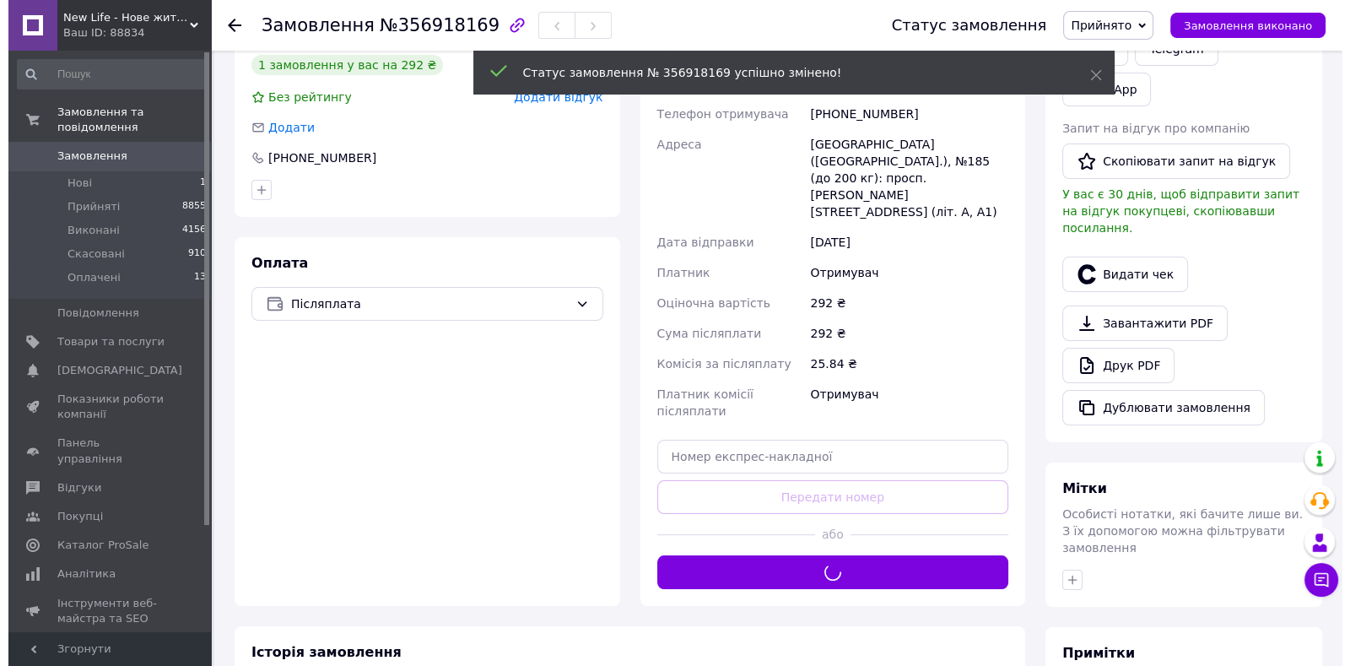
scroll to position [208, 0]
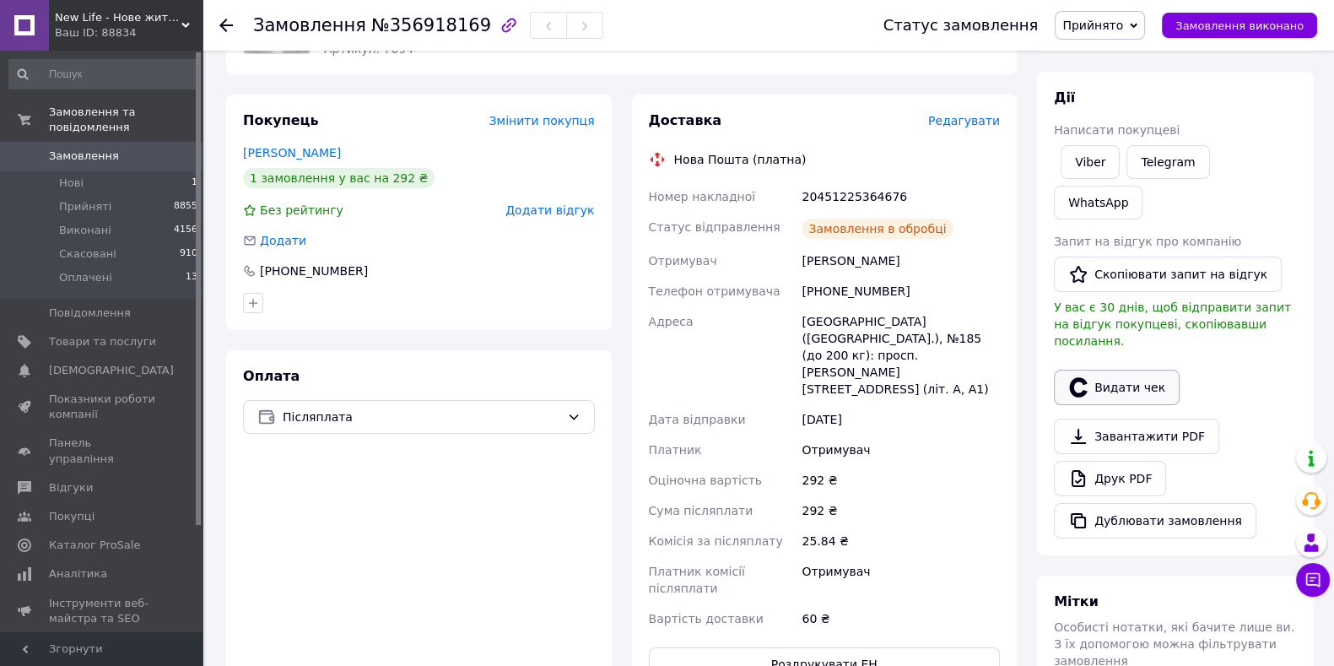
click at [1133, 370] on button "Видати чек" at bounding box center [1117, 387] width 126 height 35
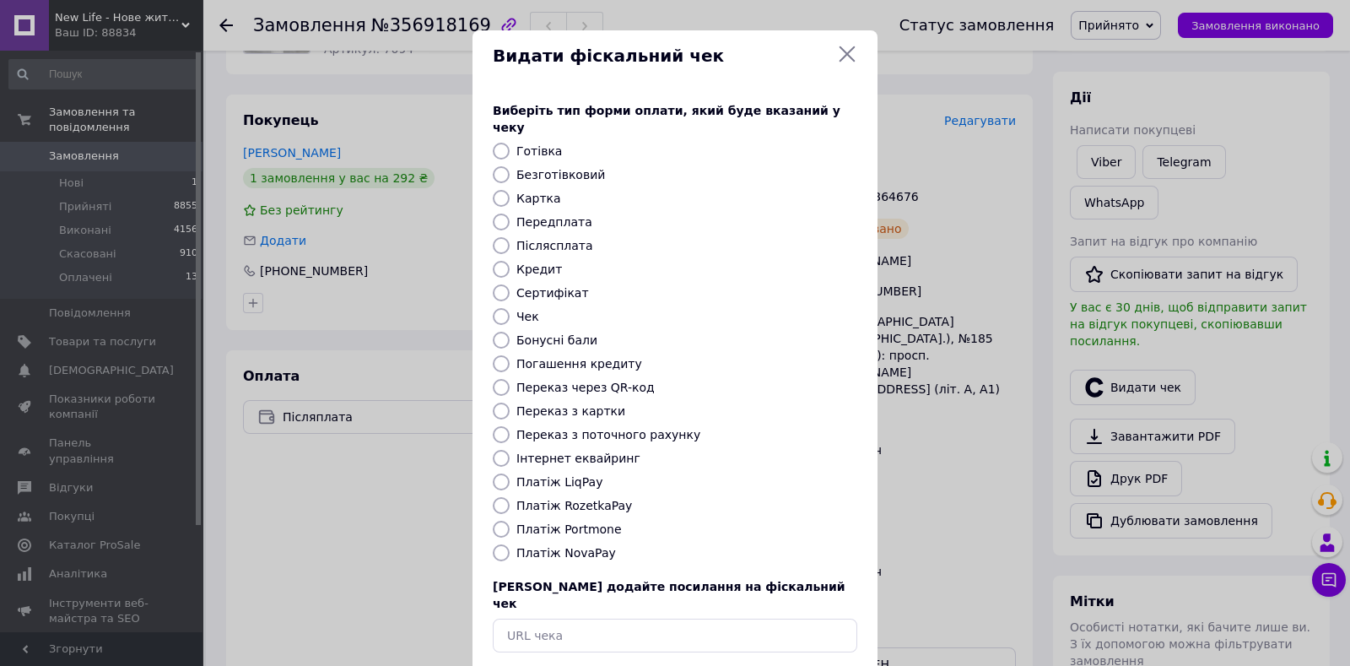
click at [556, 499] on label "Платіж RozetkaPay" at bounding box center [574, 505] width 116 height 13
click at [510, 497] on input "Платіж RozetkaPay" at bounding box center [501, 505] width 17 height 17
radio input "true"
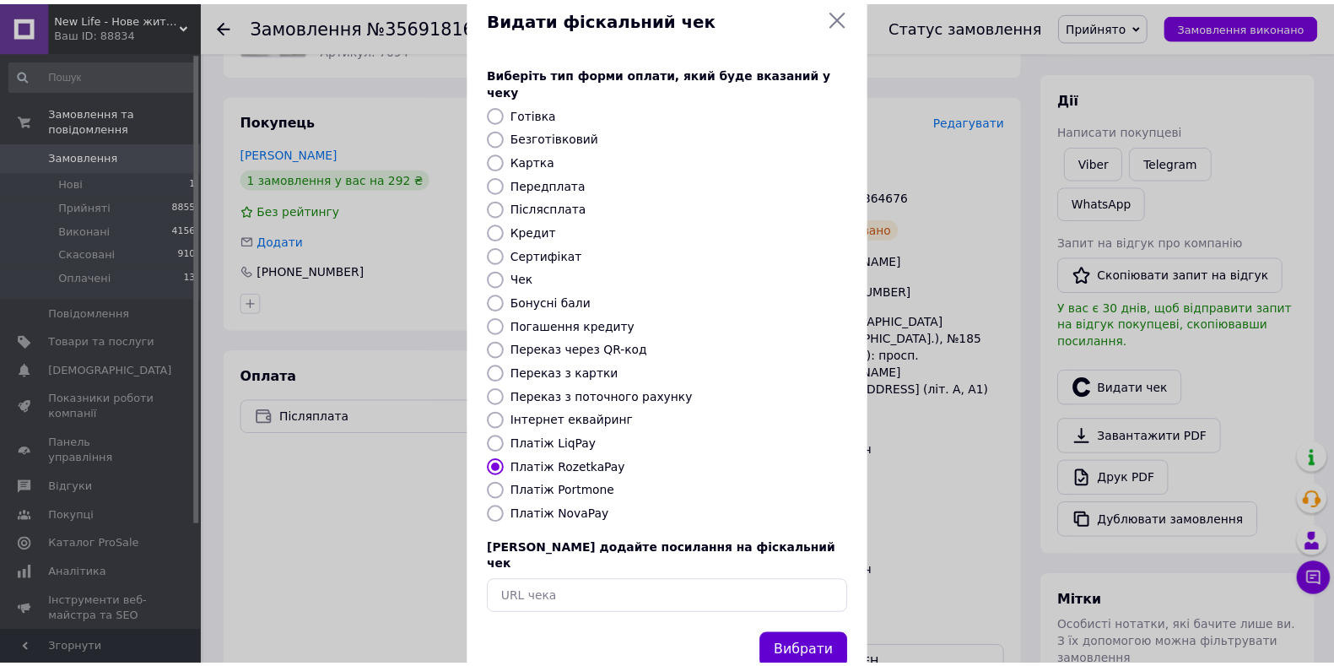
scroll to position [58, 0]
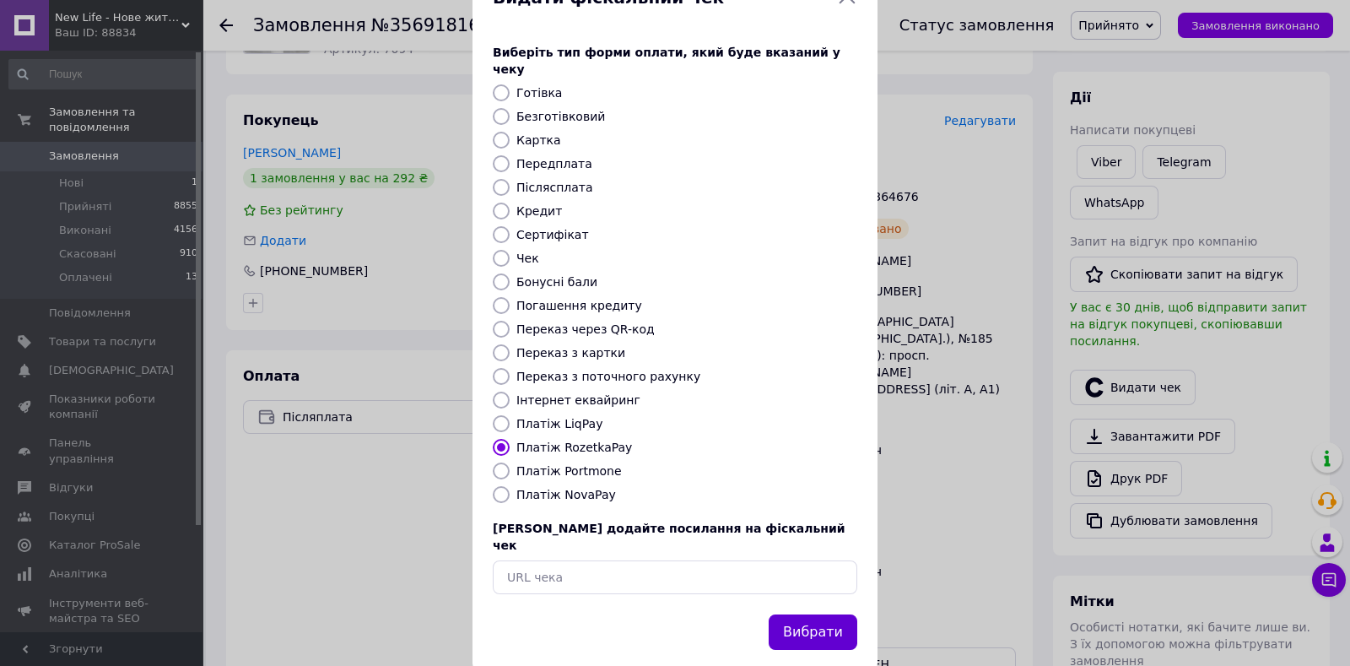
click at [810, 614] on button "Вибрати" at bounding box center [813, 632] width 89 height 36
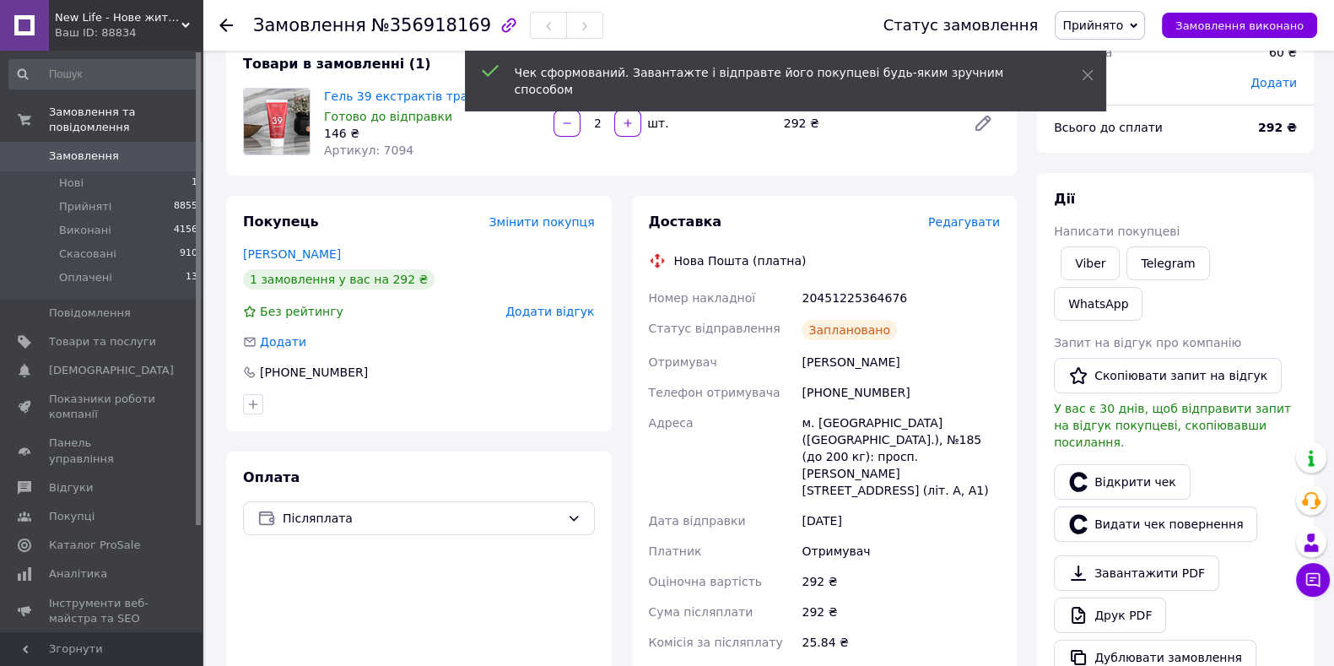
scroll to position [0, 0]
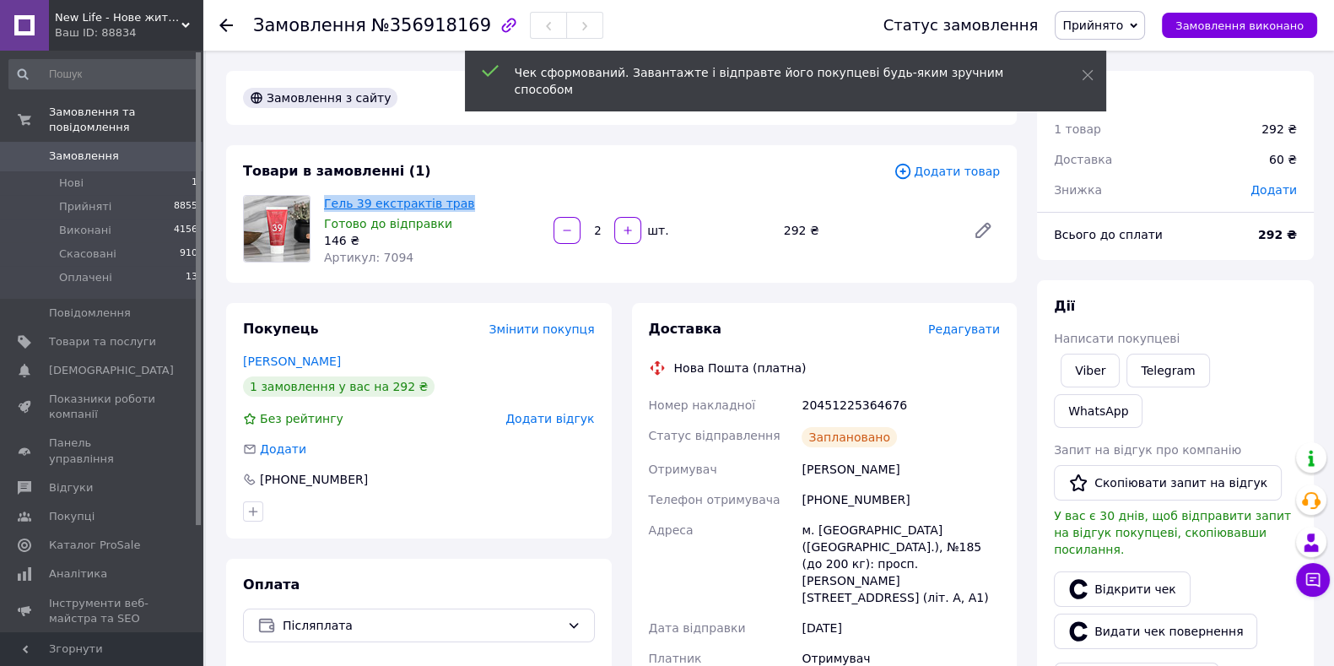
drag, startPoint x: 472, startPoint y: 202, endPoint x: 325, endPoint y: 209, distance: 147.0
click at [325, 209] on span "Гель 39 екстрактів трав" at bounding box center [432, 203] width 216 height 17
copy link "Гель 39 екстрактів трав"
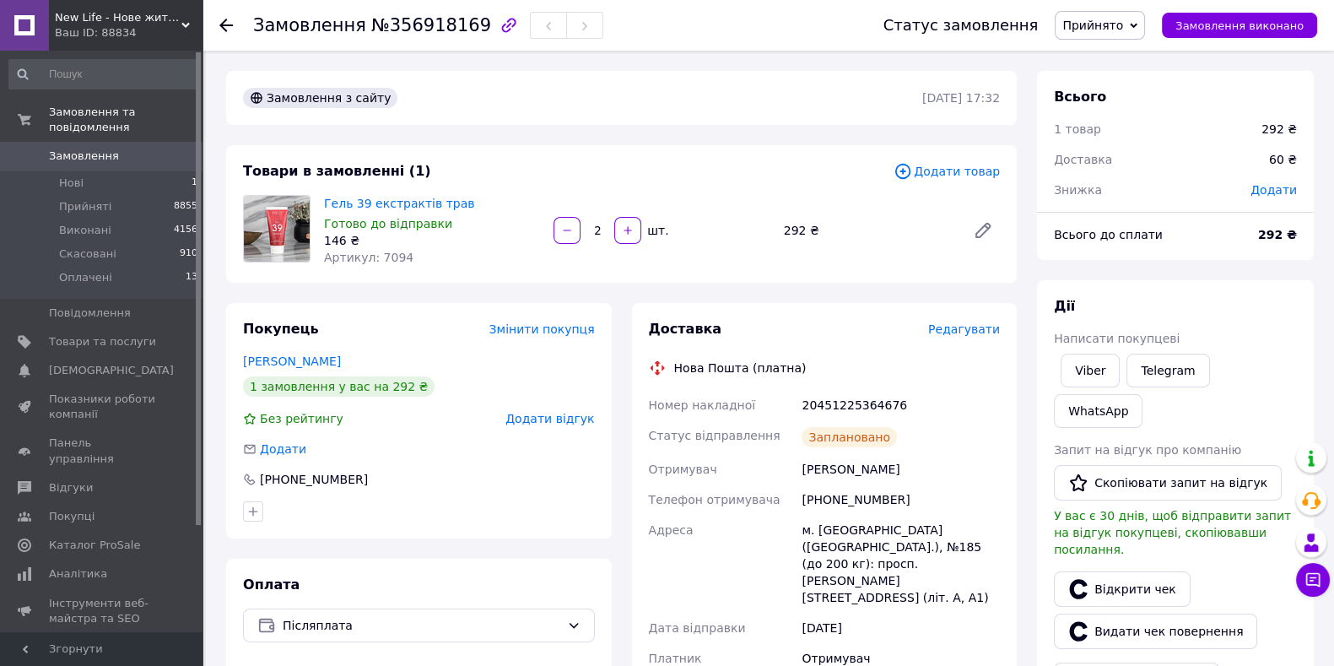
click at [860, 401] on div "20451225364676" at bounding box center [900, 405] width 205 height 30
copy div "20451225364676"
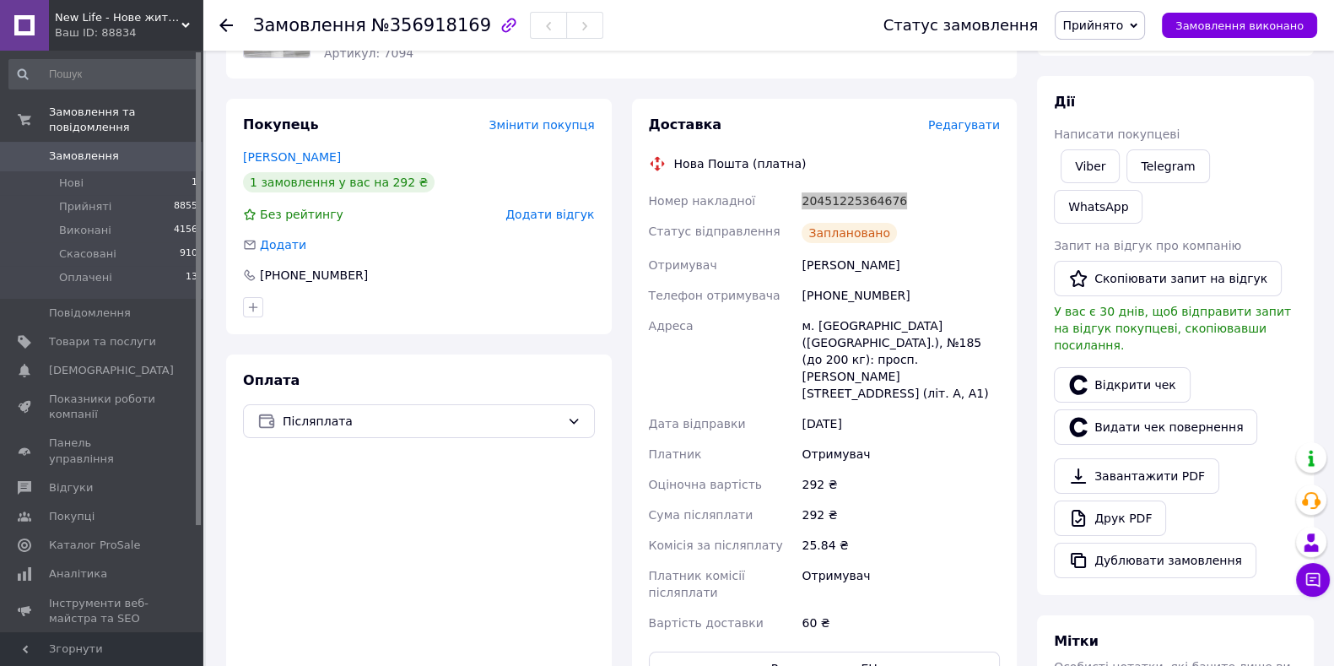
scroll to position [210, 0]
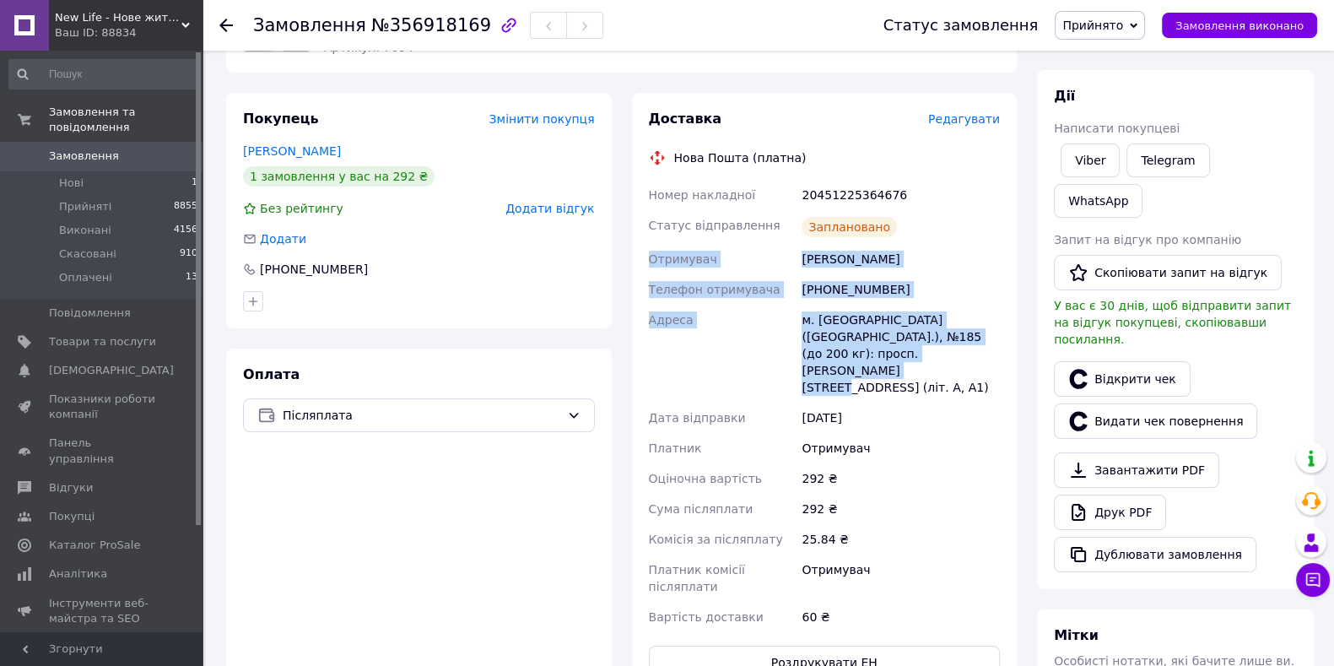
drag, startPoint x: 649, startPoint y: 257, endPoint x: 996, endPoint y: 360, distance: 362.5
click at [1000, 359] on div "Номер накладної 20451225364676 Статус відправлення Заплановано Отримувач [PERSO…" at bounding box center [824, 406] width 359 height 452
copy div "Отримувач [PERSON_NAME] Телефон отримувача [PHONE_NUMBER] [PERSON_NAME] [GEOGRA…"
click at [111, 148] on span "Замовлення" at bounding box center [102, 155] width 107 height 15
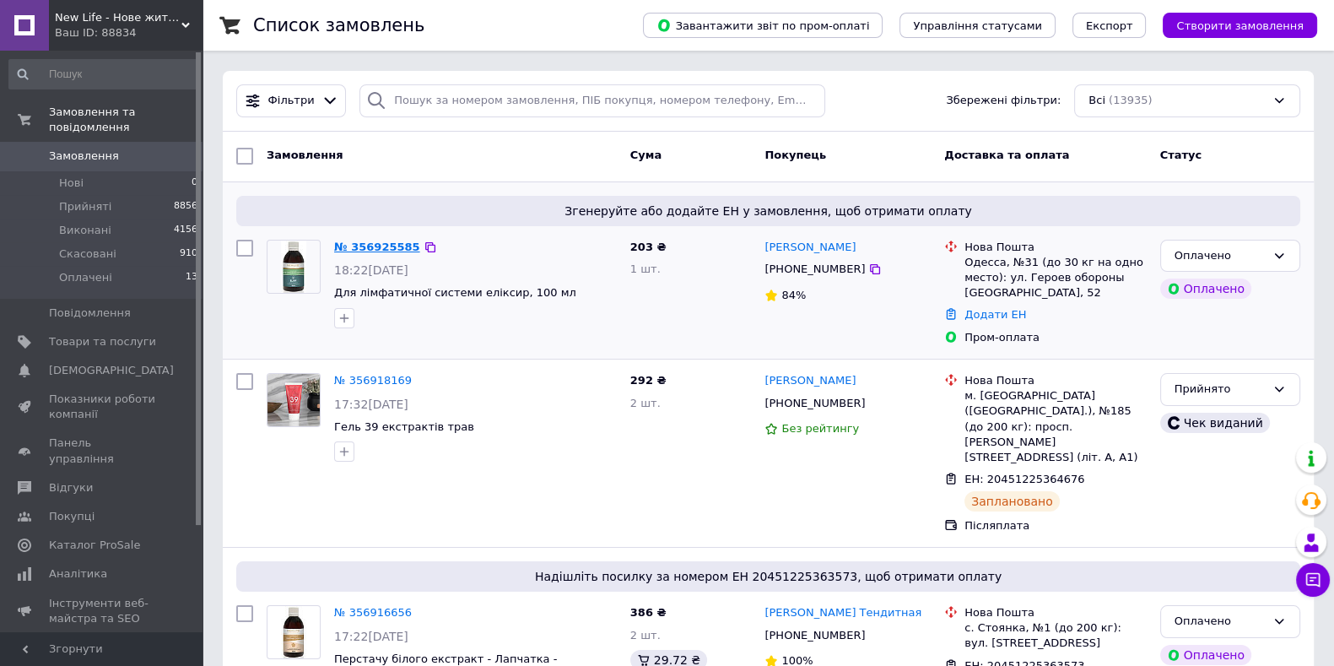
click at [375, 246] on link "№ 356925585" at bounding box center [377, 246] width 86 height 13
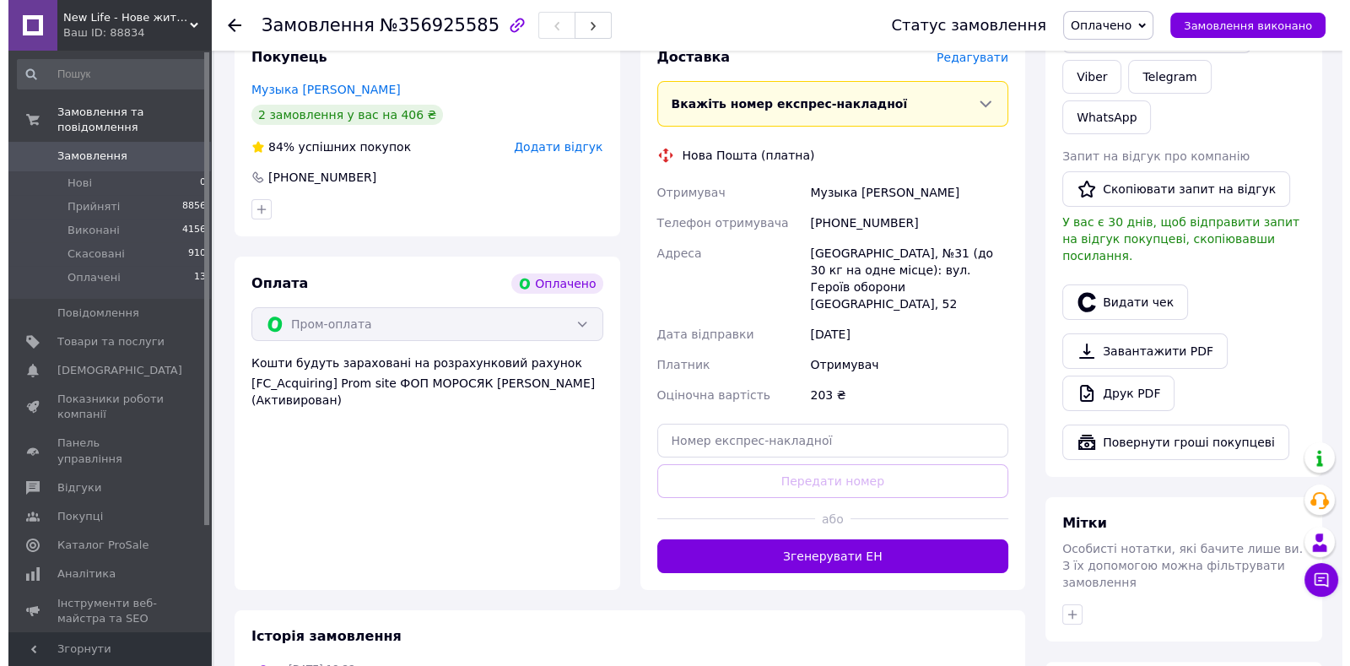
scroll to position [421, 0]
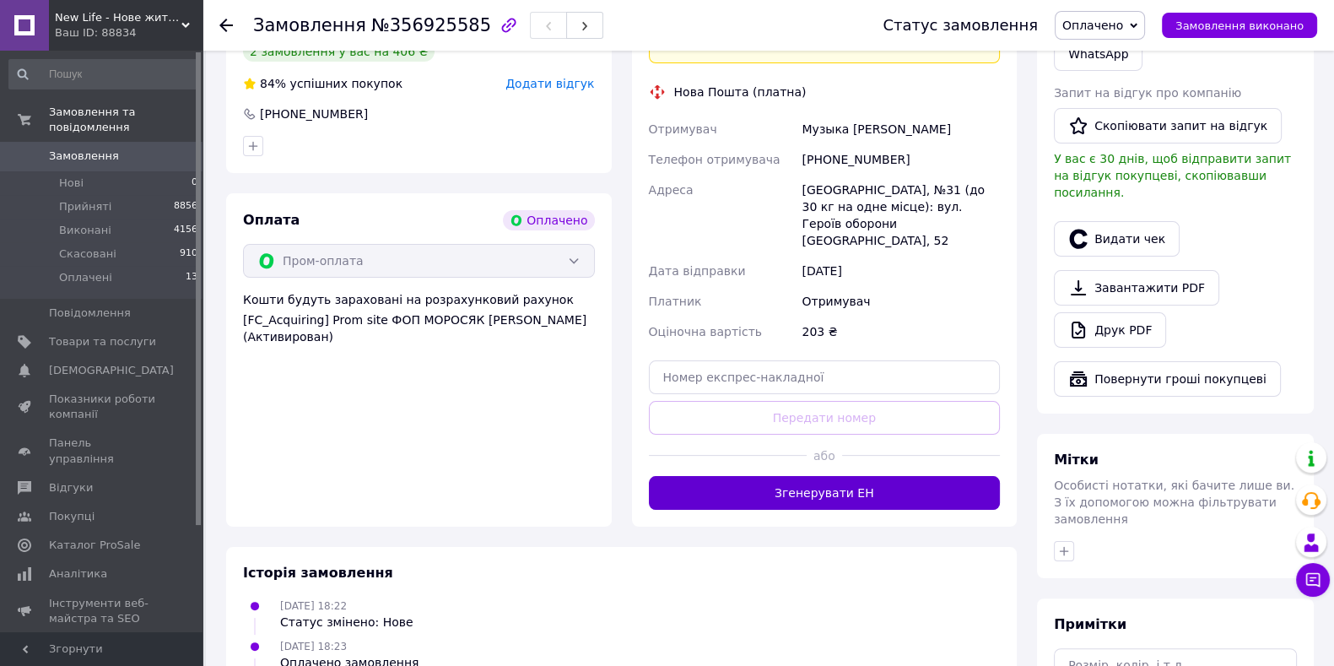
click at [868, 476] on button "Згенерувати ЕН" at bounding box center [825, 493] width 352 height 34
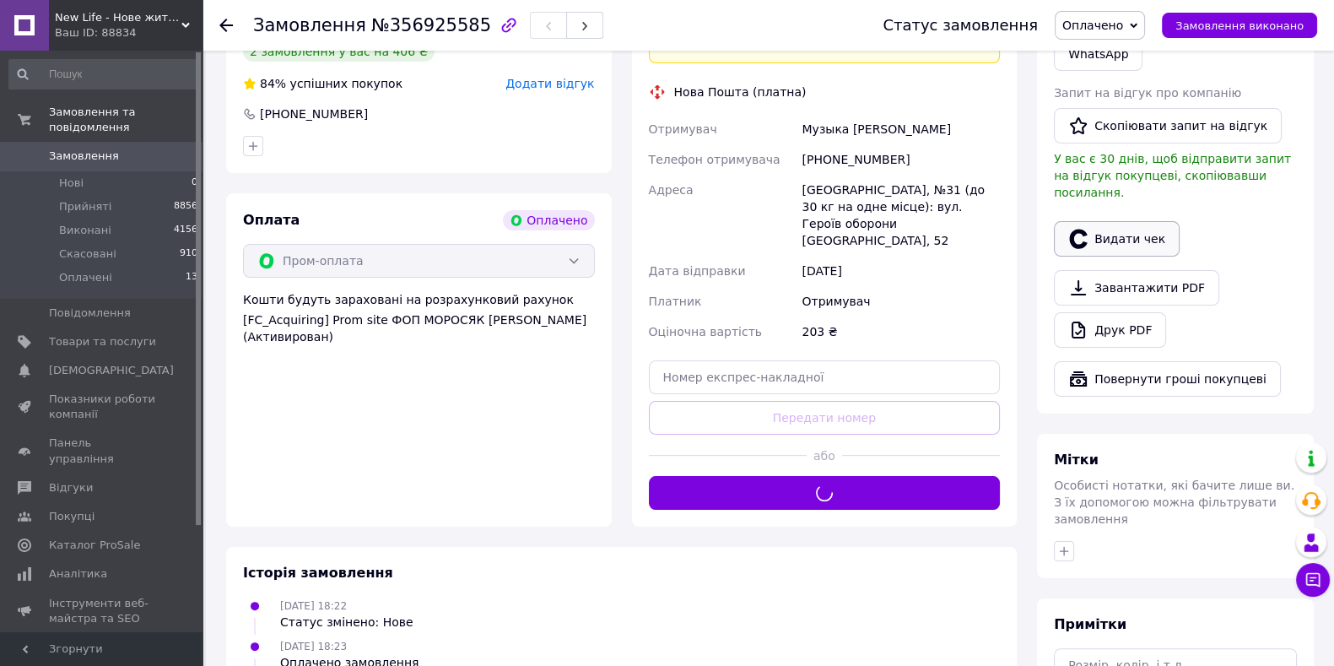
click at [1147, 221] on button "Видати чек" at bounding box center [1117, 238] width 126 height 35
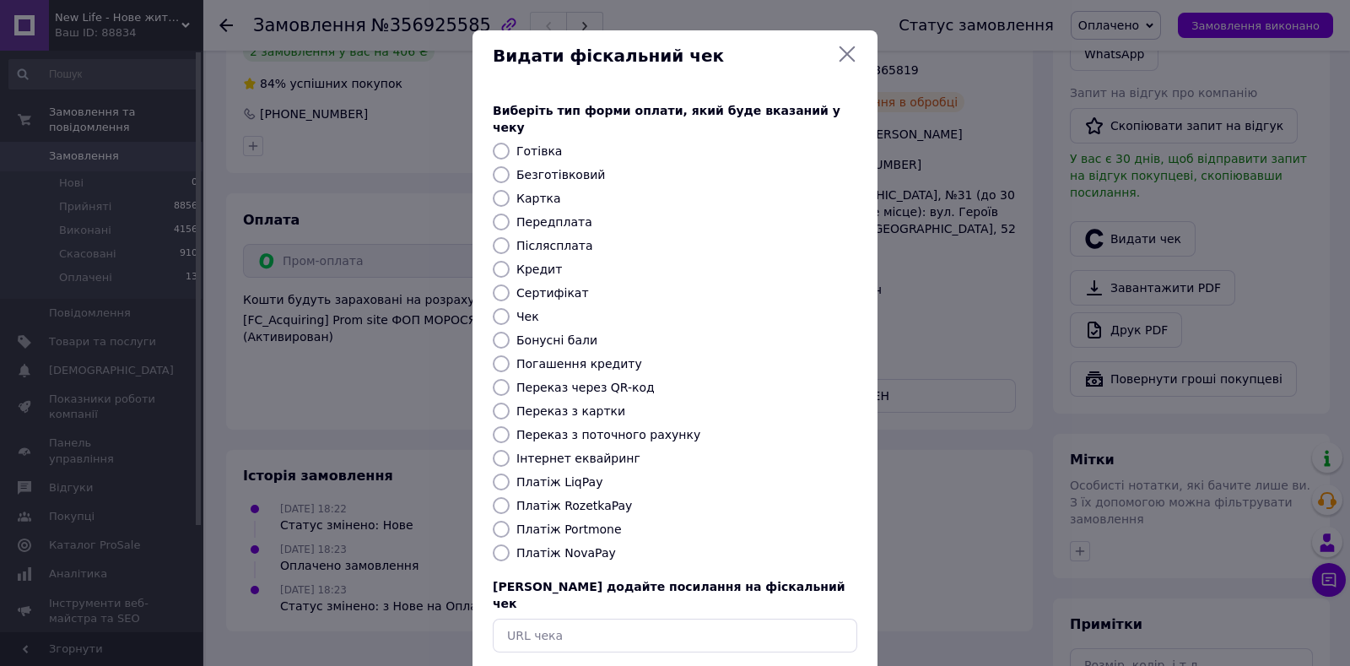
click at [590, 478] on div "Виберіть тип форми оплати, який буде вказаний у чеку Готівка Безготівковий Карт…" at bounding box center [674, 377] width 405 height 591
click at [584, 499] on label "Платіж RozetkaPay" at bounding box center [574, 505] width 116 height 13
click at [510, 497] on input "Платіж RozetkaPay" at bounding box center [501, 505] width 17 height 17
radio input "true"
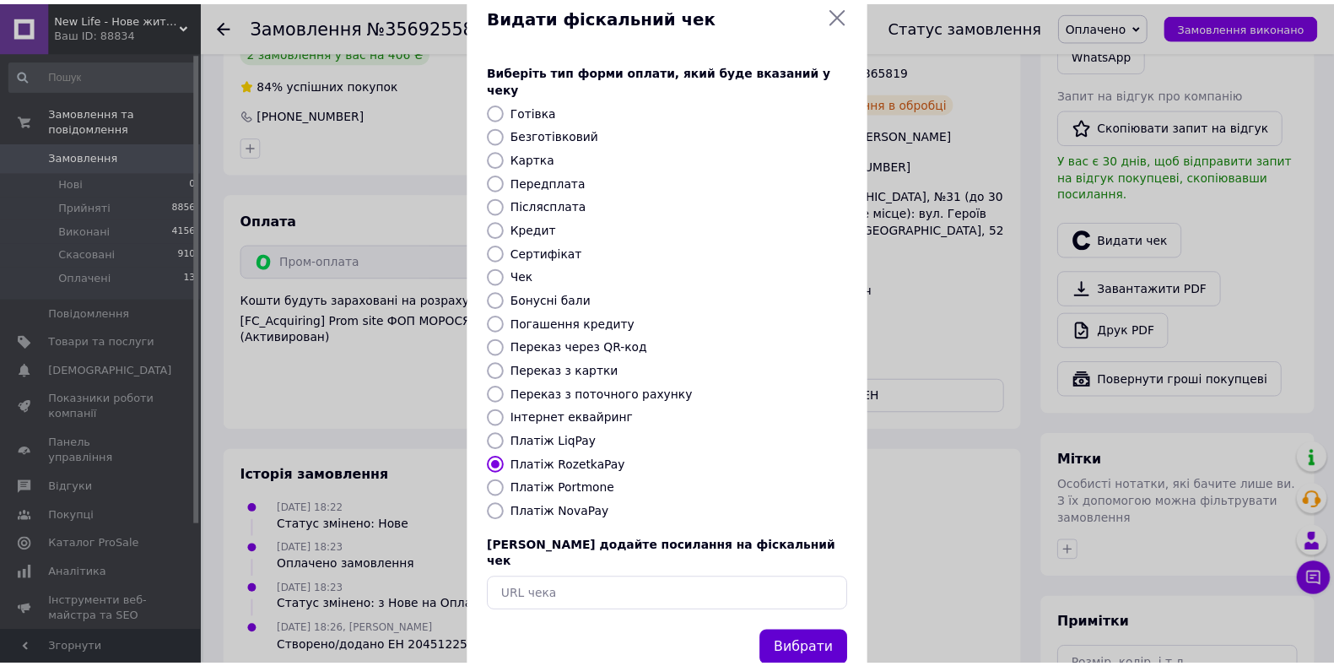
scroll to position [58, 0]
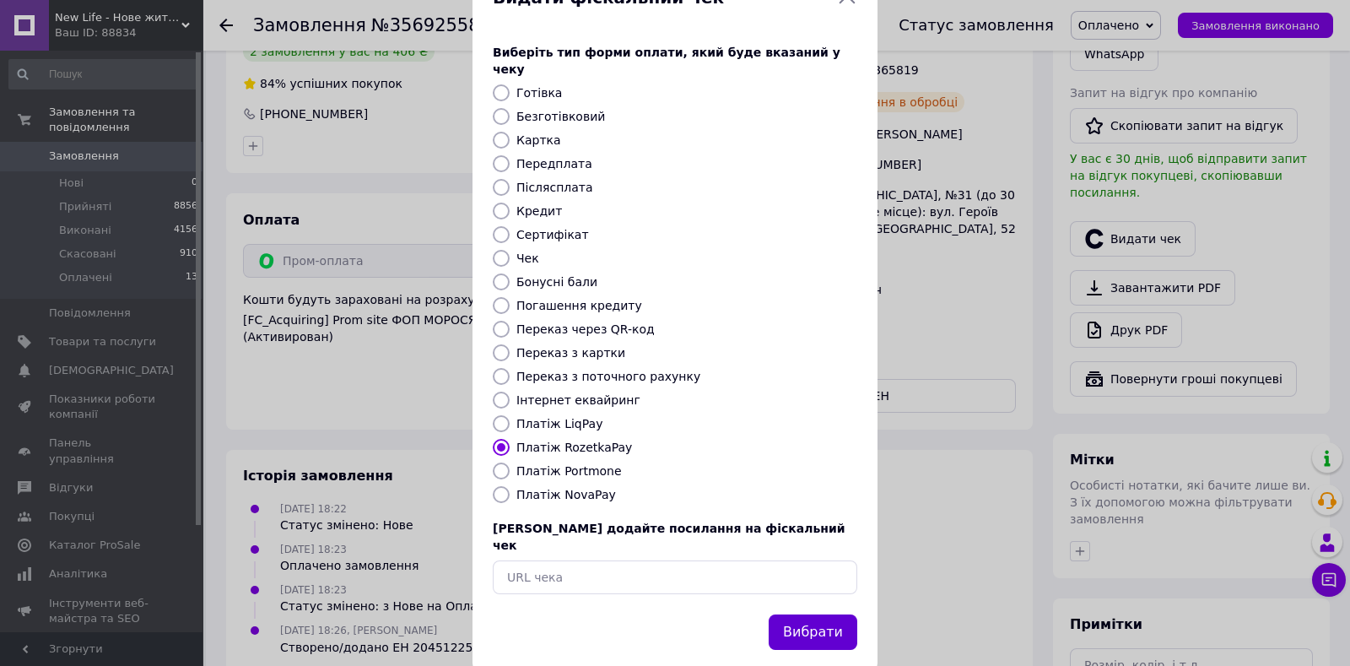
click at [817, 614] on button "Вибрати" at bounding box center [813, 632] width 89 height 36
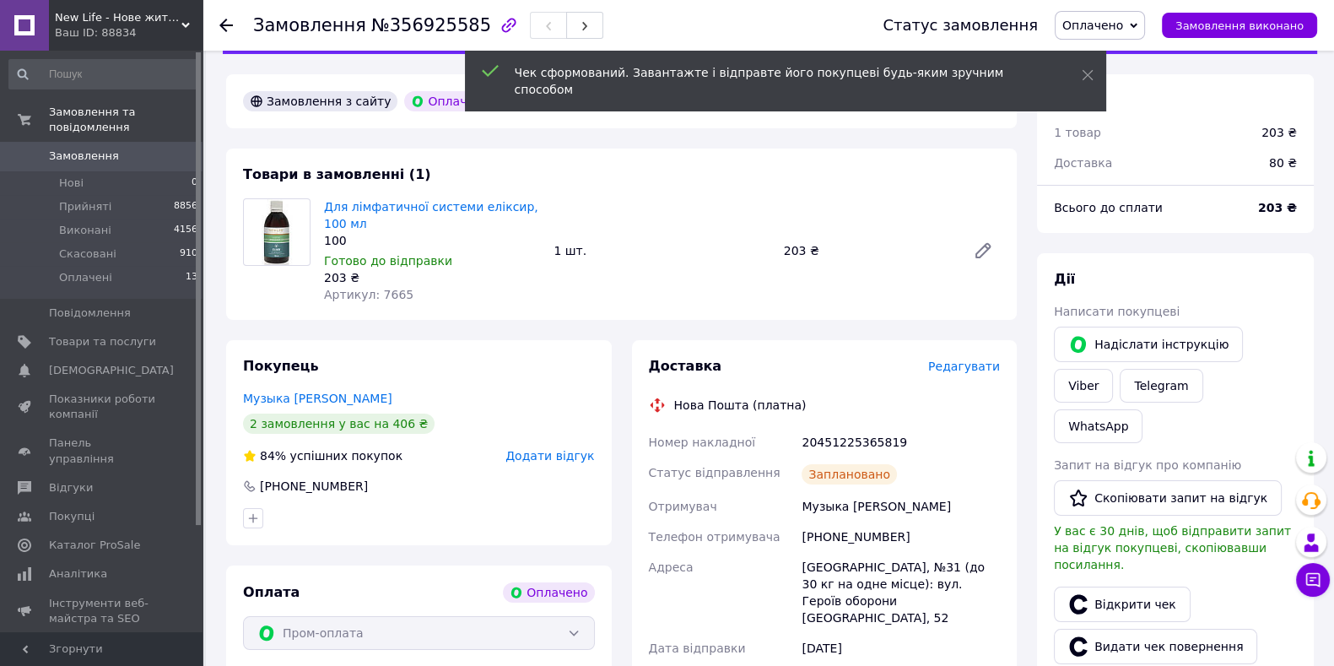
scroll to position [0, 0]
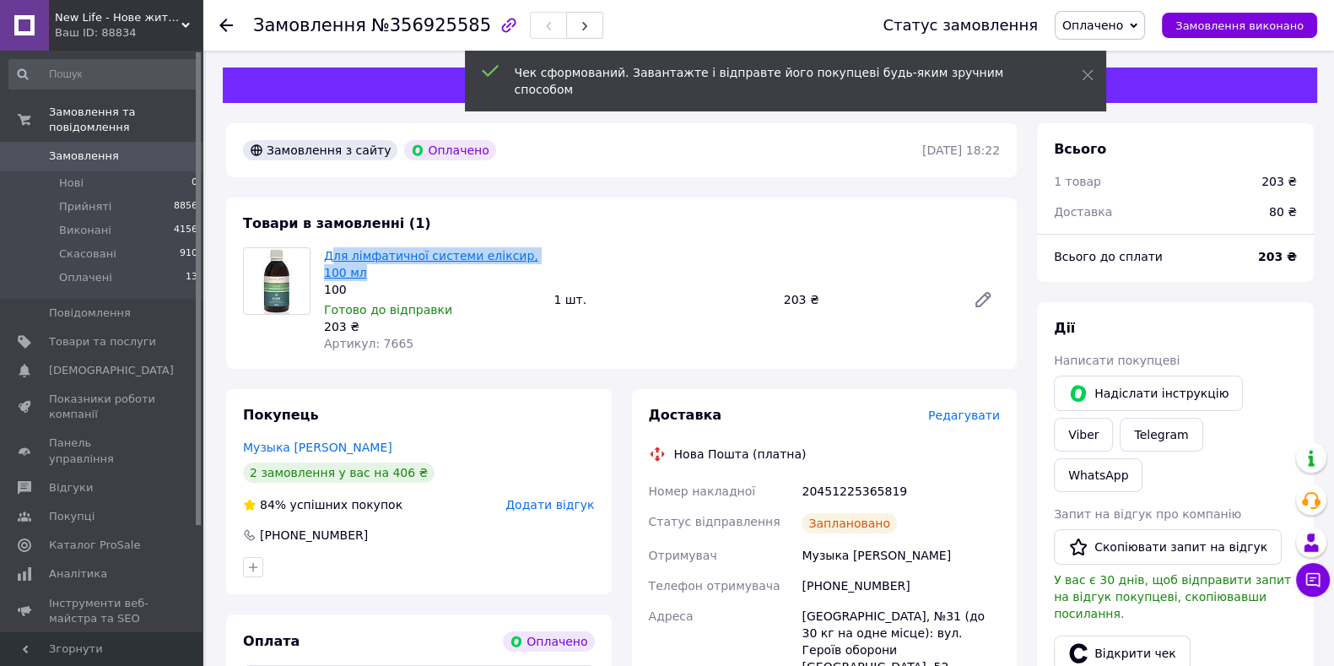
drag, startPoint x: 354, startPoint y: 271, endPoint x: 329, endPoint y: 259, distance: 27.9
click at [329, 259] on span "Для лімфатичної системи еліксир, 100 мл" at bounding box center [432, 264] width 216 height 34
click at [342, 271] on span "Для лімфатичної системи еліксир, 100 мл" at bounding box center [432, 264] width 216 height 34
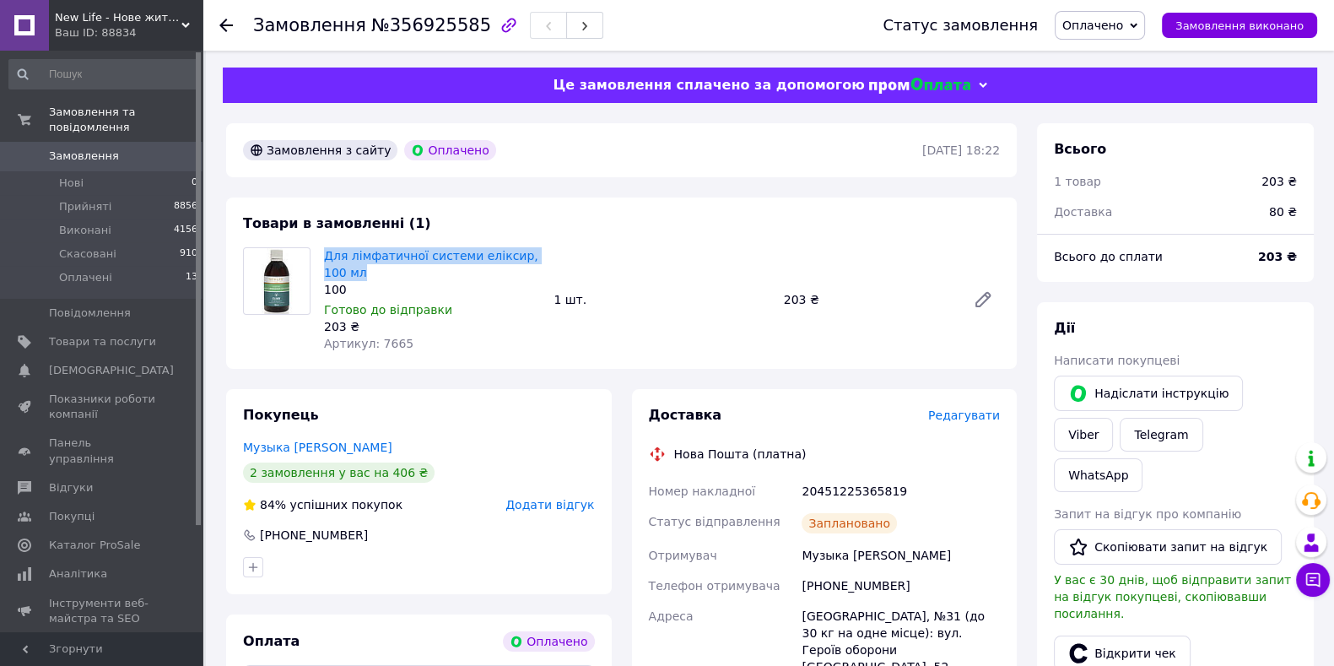
drag, startPoint x: 348, startPoint y: 272, endPoint x: 321, endPoint y: 262, distance: 28.8
click at [321, 262] on div "Для лімфатичної системи еліксир, 100 мл 100 Готово до відправки 203 ₴ Артикул: …" at bounding box center [431, 299] width 229 height 111
copy link "Для лімфатичної системи еліксир, 100 мл"
click at [858, 497] on div "20451225365819" at bounding box center [900, 491] width 205 height 30
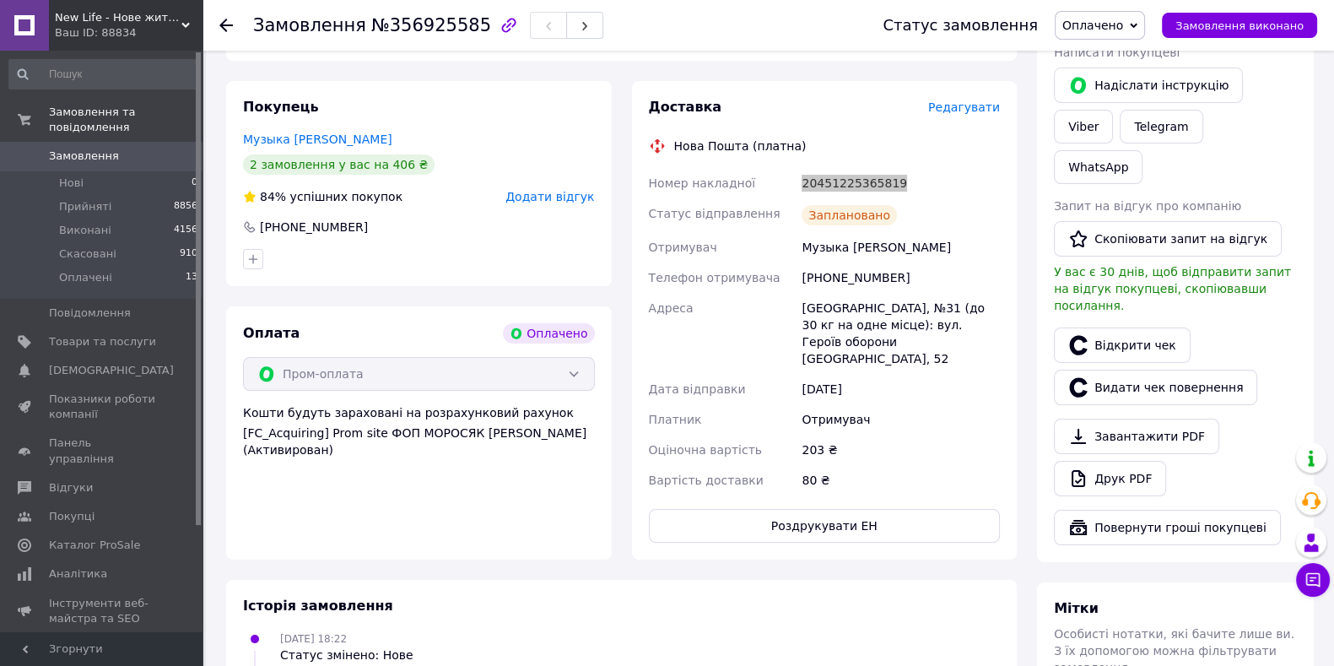
scroll to position [316, 0]
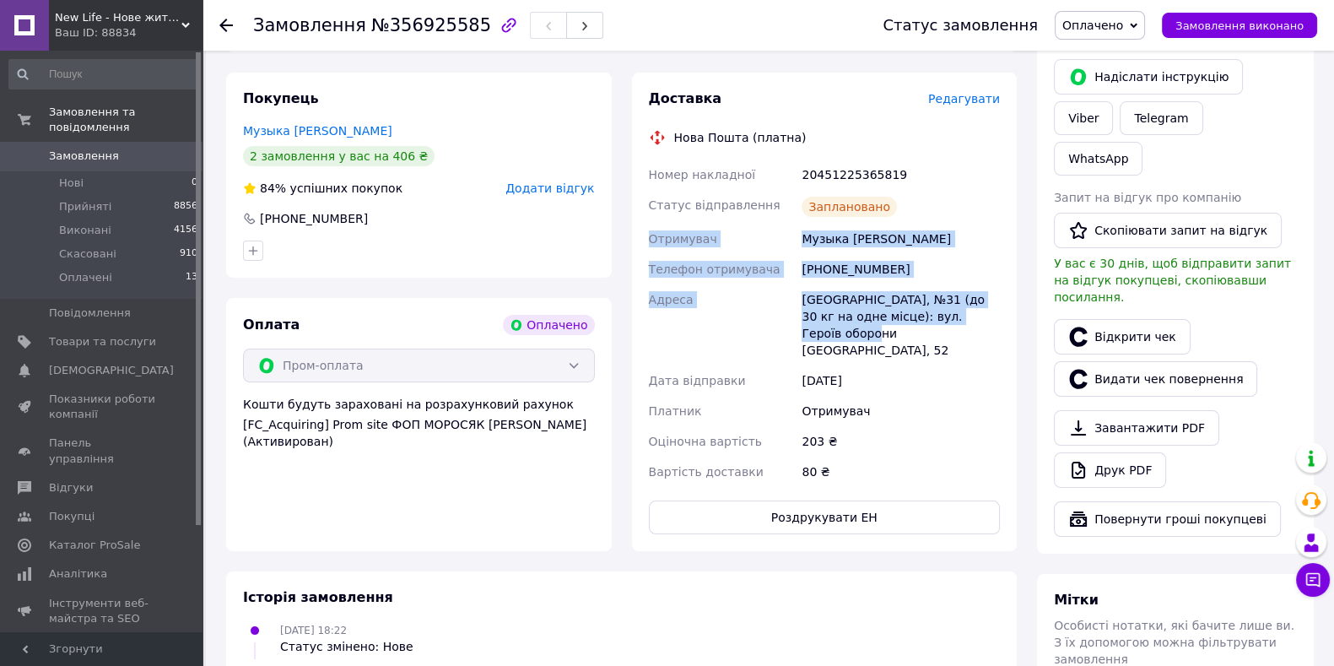
drag, startPoint x: 644, startPoint y: 244, endPoint x: 924, endPoint y: 333, distance: 294.0
click at [924, 333] on div "Доставка Редагувати Нова Пошта (платна) Номер накладної 20451225365819 Статус в…" at bounding box center [825, 312] width 386 height 478
click at [129, 142] on link "Замовлення 0" at bounding box center [104, 156] width 208 height 29
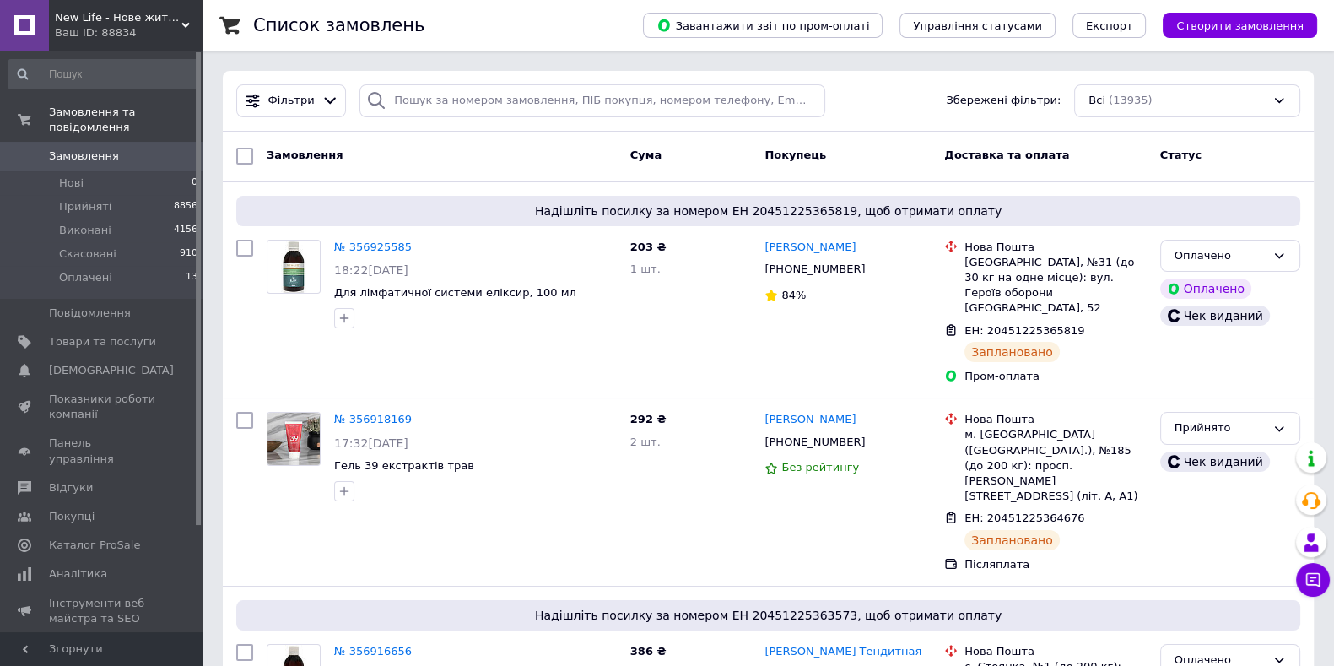
drag, startPoint x: 80, startPoint y: 147, endPoint x: 84, endPoint y: 67, distance: 79.4
click at [80, 148] on span "Замовлення" at bounding box center [84, 155] width 70 height 15
